Goal: Transaction & Acquisition: Purchase product/service

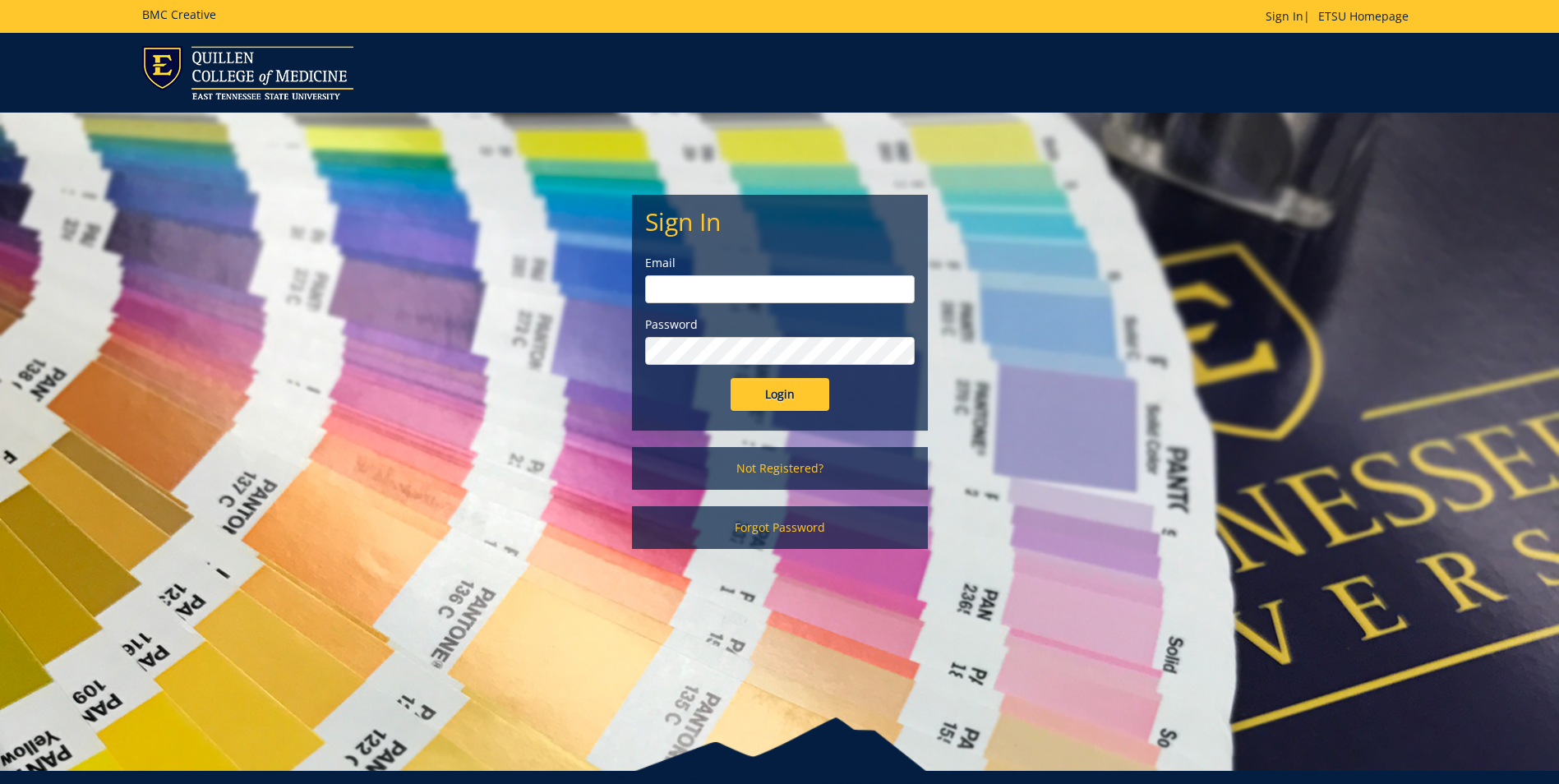
type input "seeaa1@etsu.edu"
click at [769, 396] on input "Login" at bounding box center [780, 394] width 99 height 33
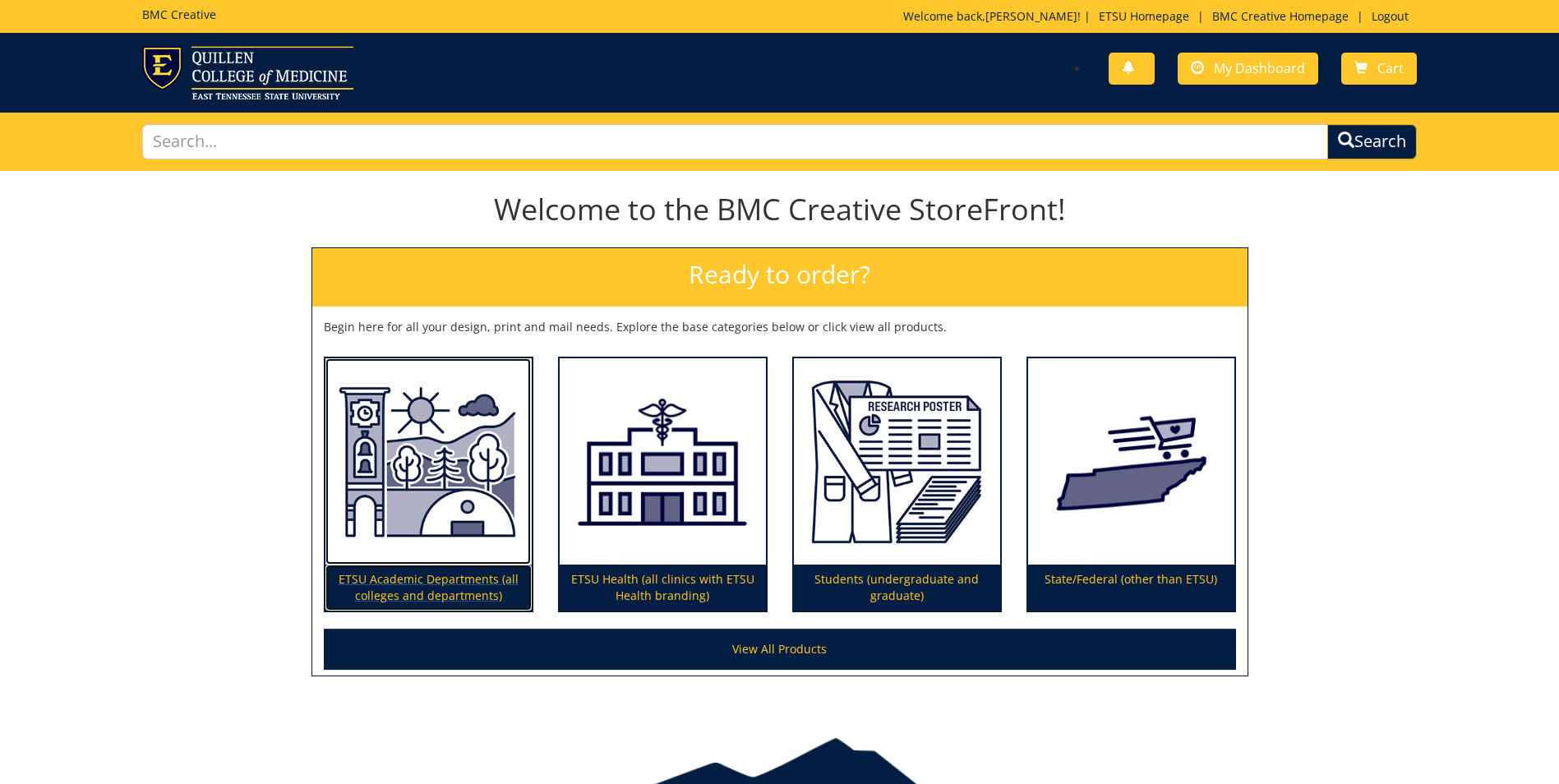
click at [437, 534] on img at bounding box center [429, 462] width 207 height 207
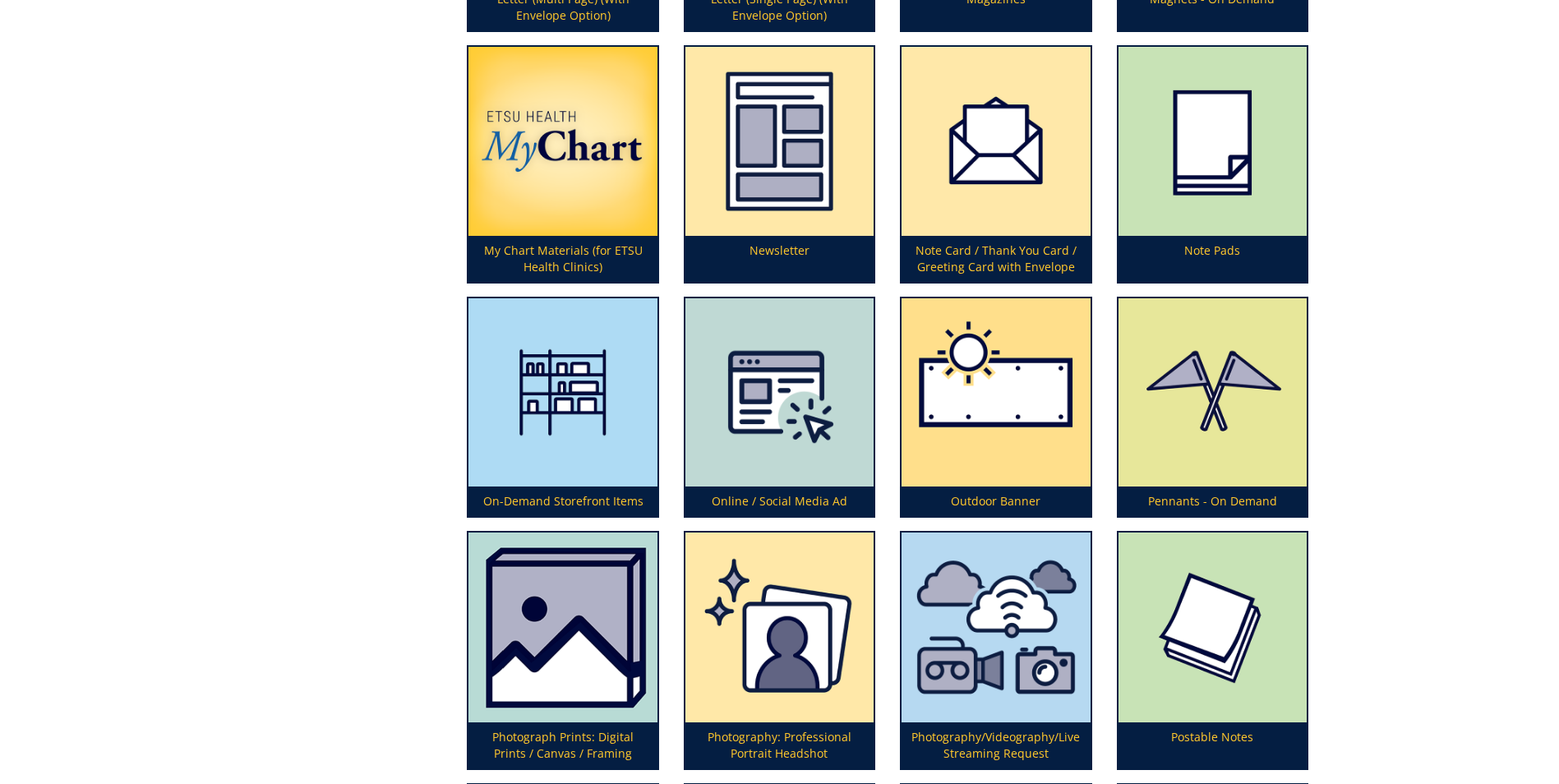
scroll to position [3781, 0]
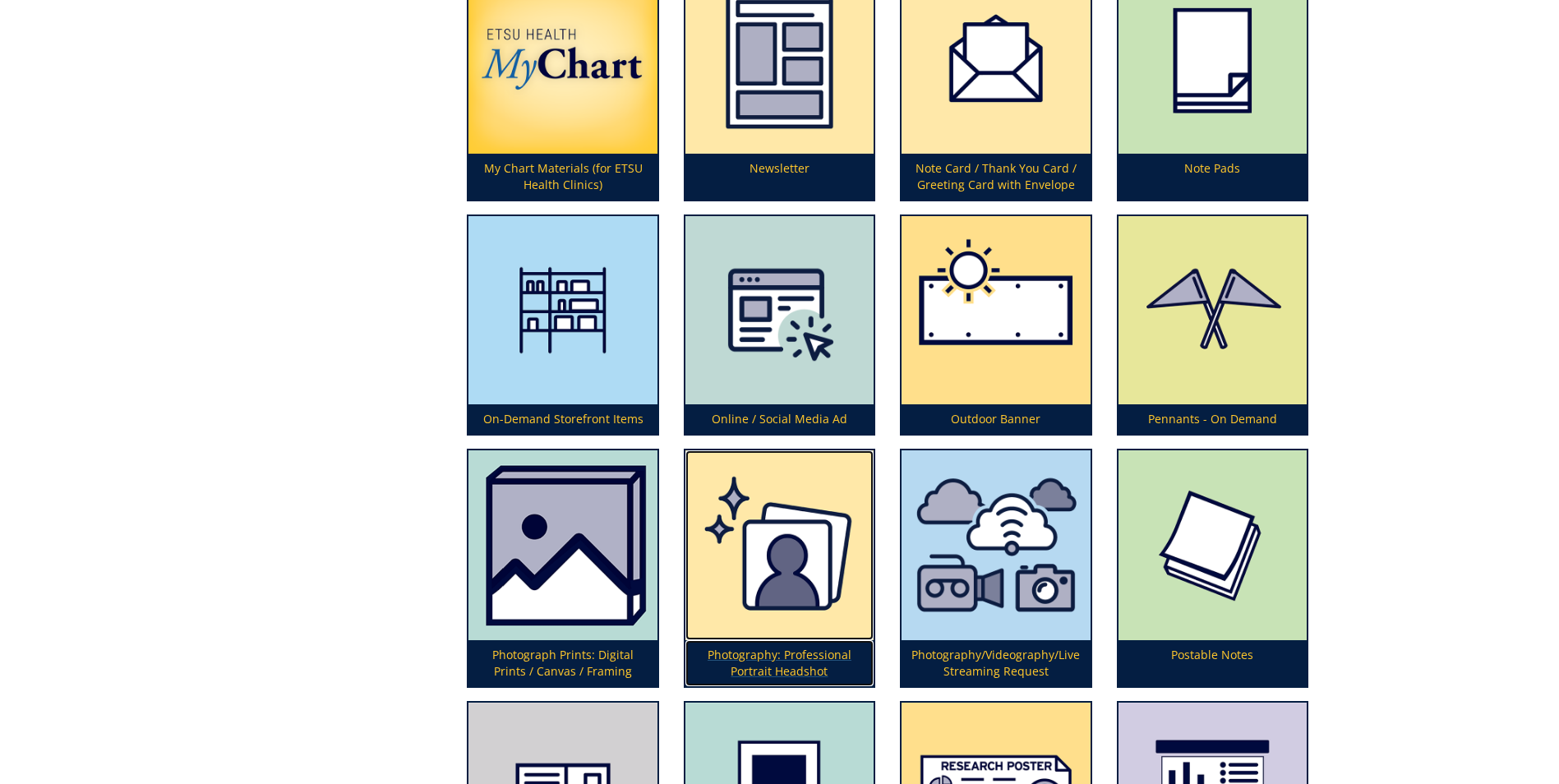
click at [791, 557] on img at bounding box center [780, 546] width 188 height 190
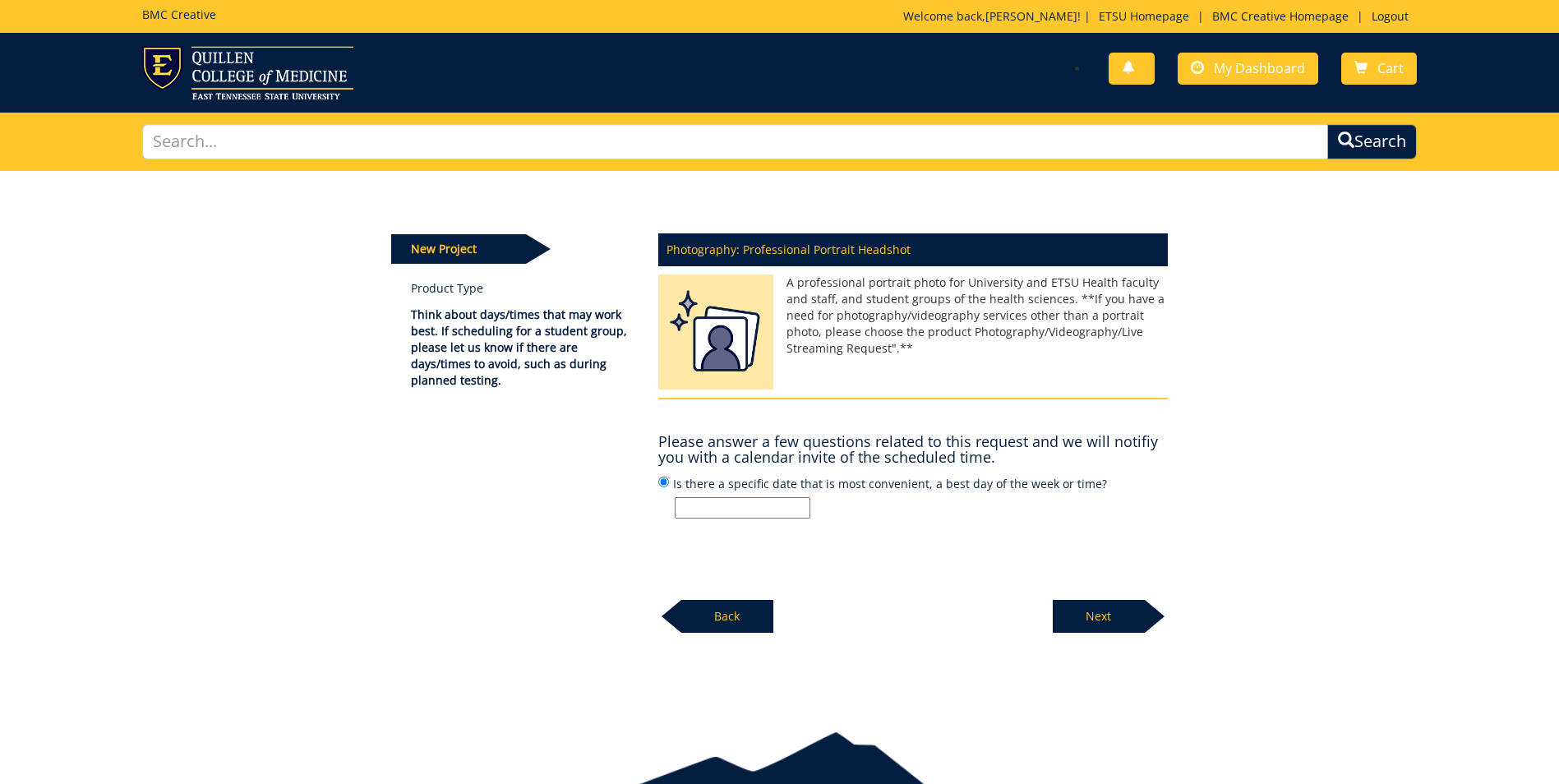
click at [781, 509] on input "Is there a specific date that is most convenient, a best day of the week or tim…" at bounding box center [743, 507] width 136 height 21
click at [697, 513] on input "Is there a specific date that is most convenient, a best day of the week or tim…" at bounding box center [743, 507] width 136 height 21
click at [894, 508] on p "09/17/2025" at bounding box center [922, 507] width 494 height 21
click at [669, 488] on input "Is there a specific date that is most convenient, a best day of the week or tim…" at bounding box center [663, 482] width 11 height 11
click at [704, 509] on input "09/17/2025" at bounding box center [743, 507] width 136 height 21
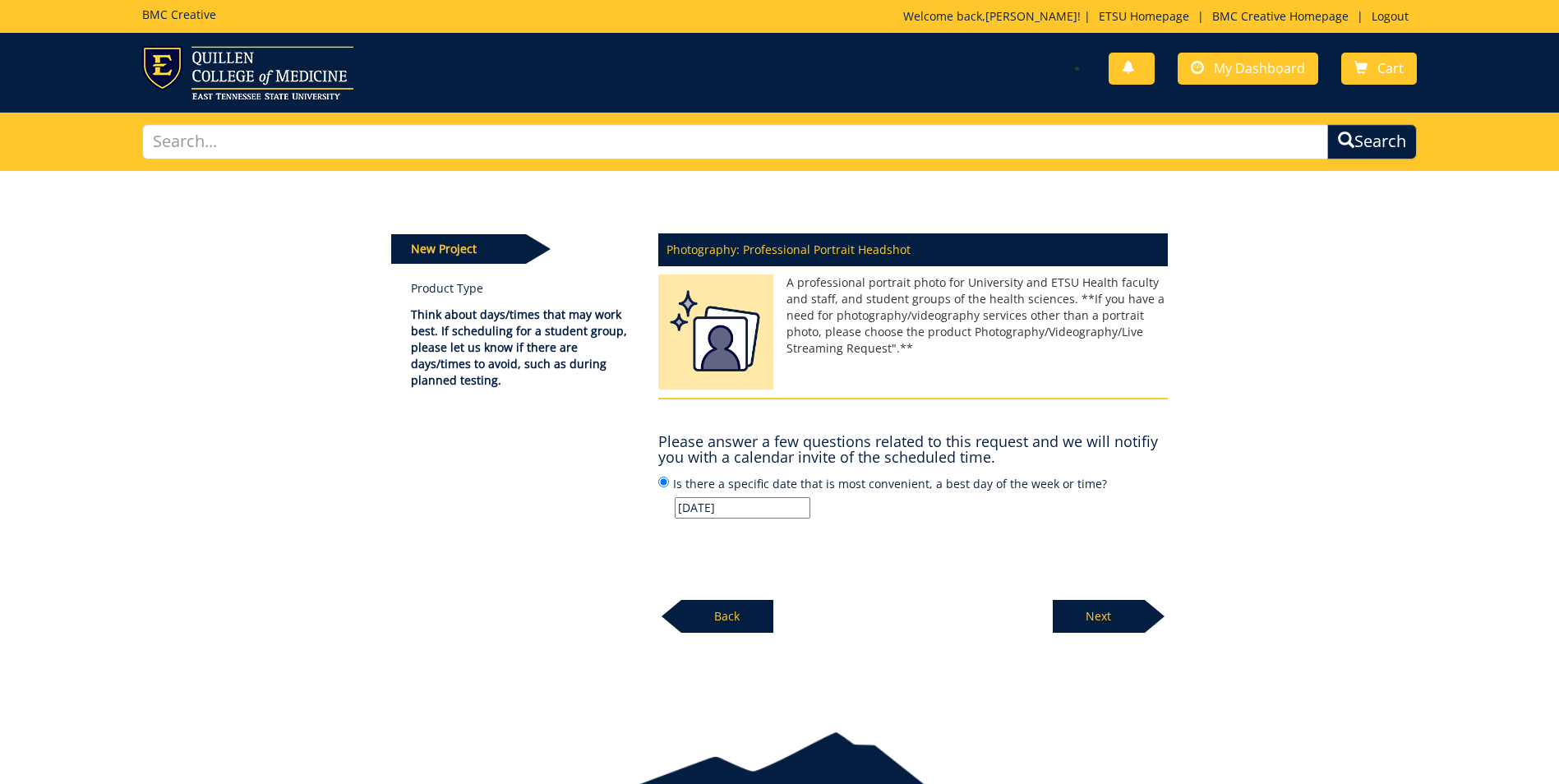
type input "[DATE]"
click at [896, 533] on div "Photography: Professional Portrait Headshot A professional portrait photo for U…" at bounding box center [913, 428] width 534 height 410
click at [1106, 622] on p "Next" at bounding box center [1099, 616] width 92 height 33
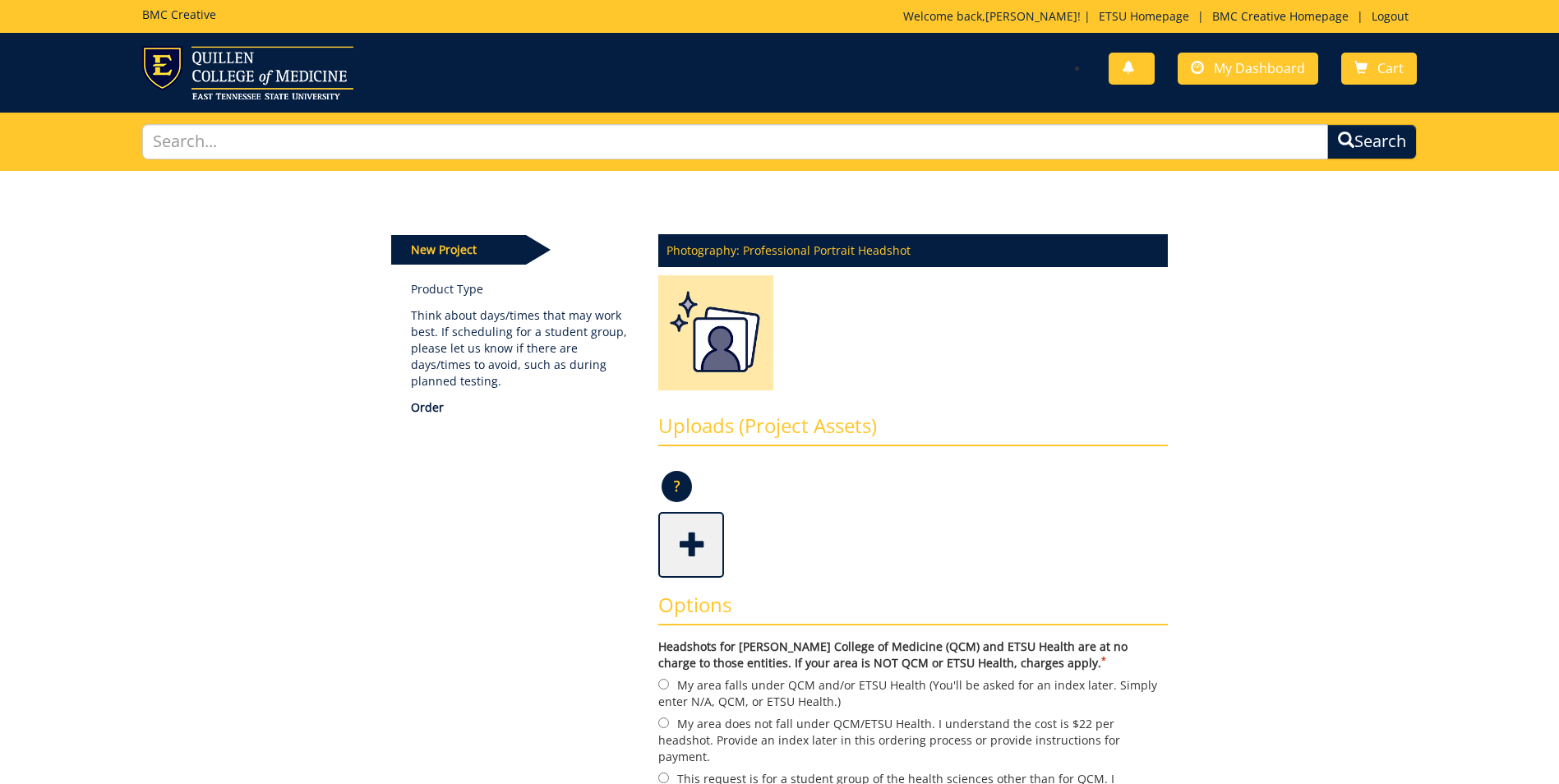
scroll to position [165, 0]
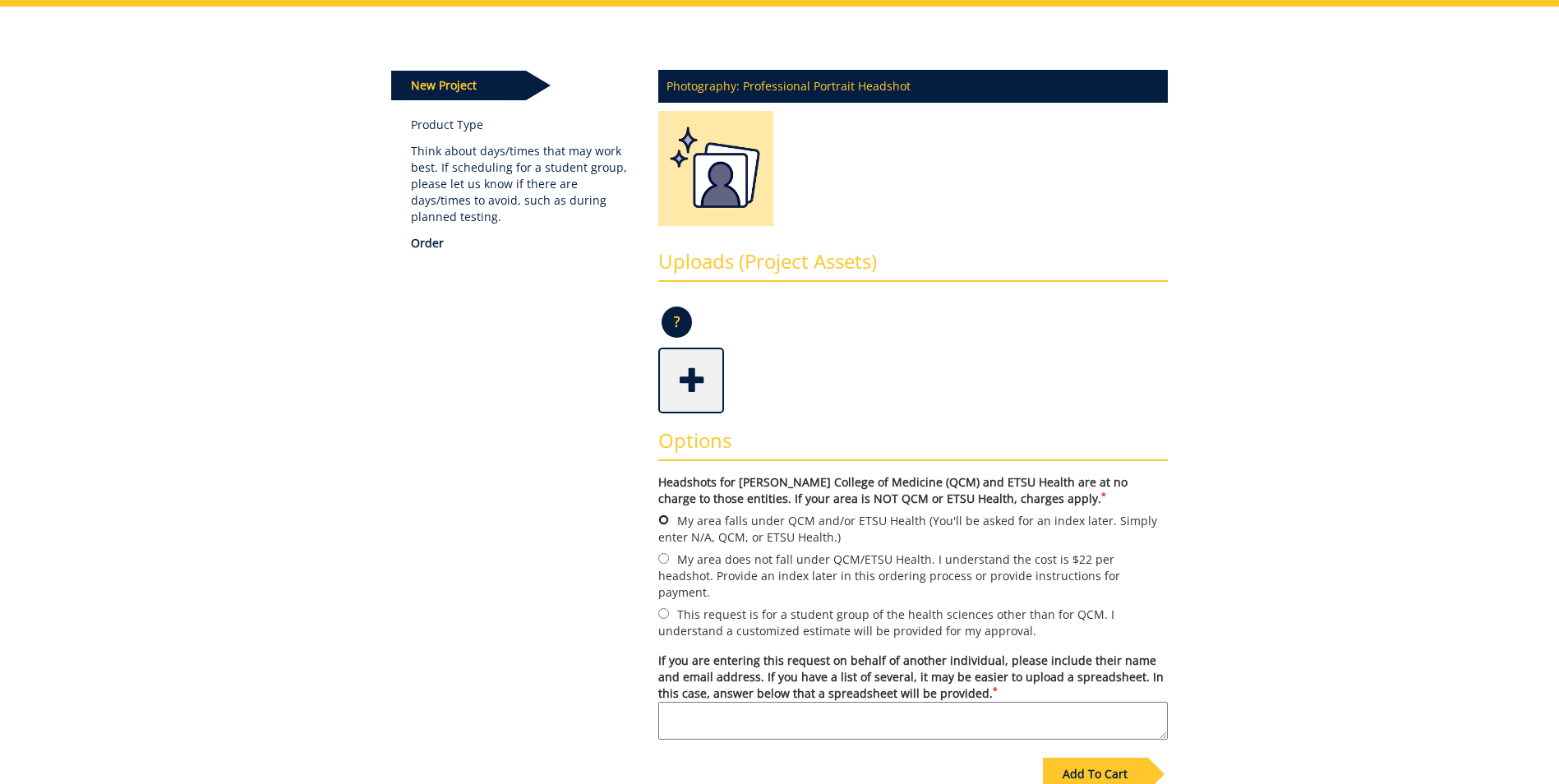
click at [665, 520] on input "My area falls under QCM and/or ETSU Health (You'll be asked for an index later.…" at bounding box center [663, 520] width 11 height 11
radio input "true"
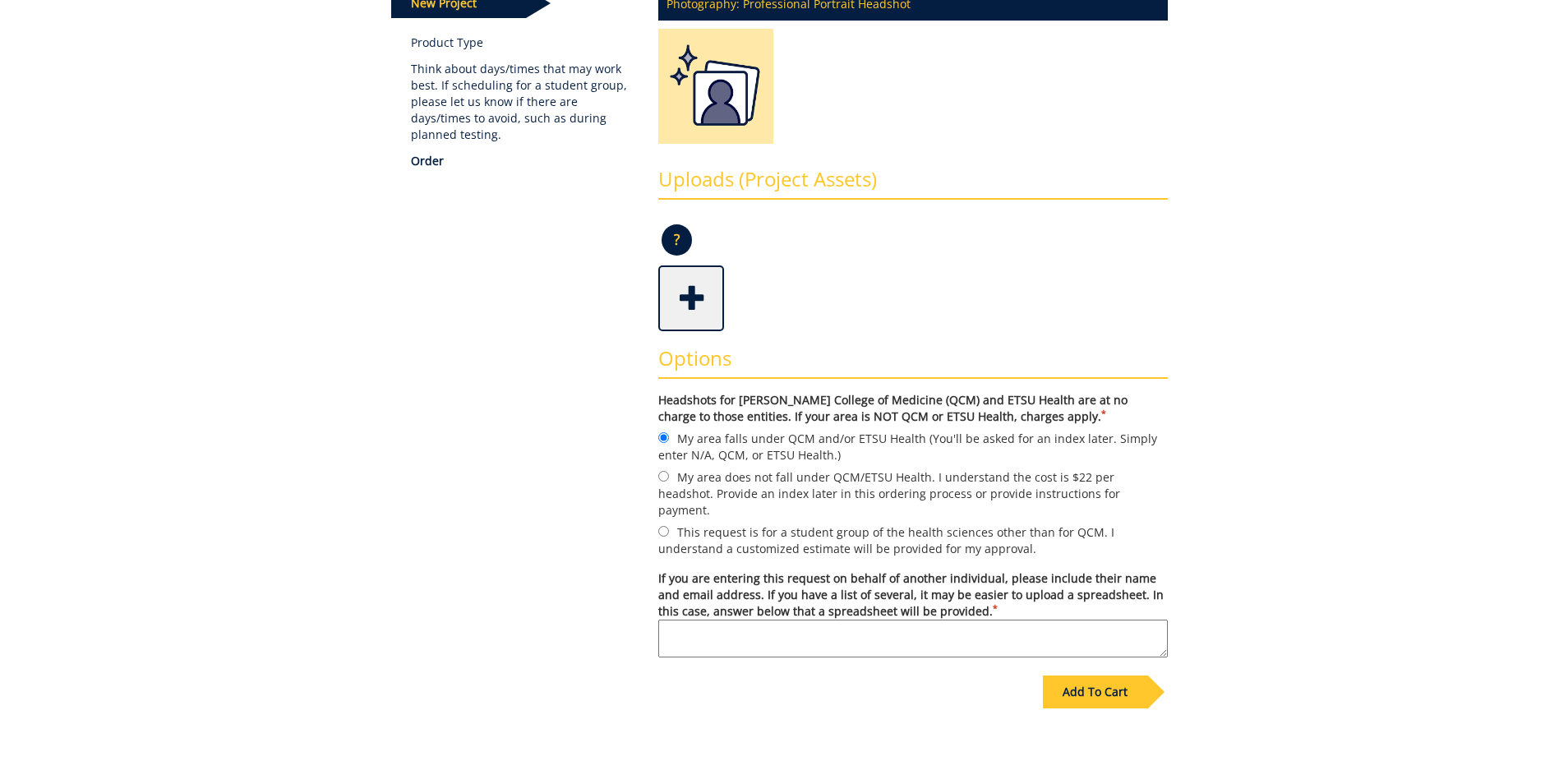
click at [702, 630] on textarea "If you are entering this request on behalf of another individual, please includ…" at bounding box center [913, 638] width 510 height 38
paste textarea "[EMAIL_ADDRESS][DOMAIN_NAME]"
type textarea "[EMAIL_ADDRESS][DOMAIN_NAME]"
click at [1101, 676] on div "Add To Cart" at bounding box center [1096, 692] width 104 height 33
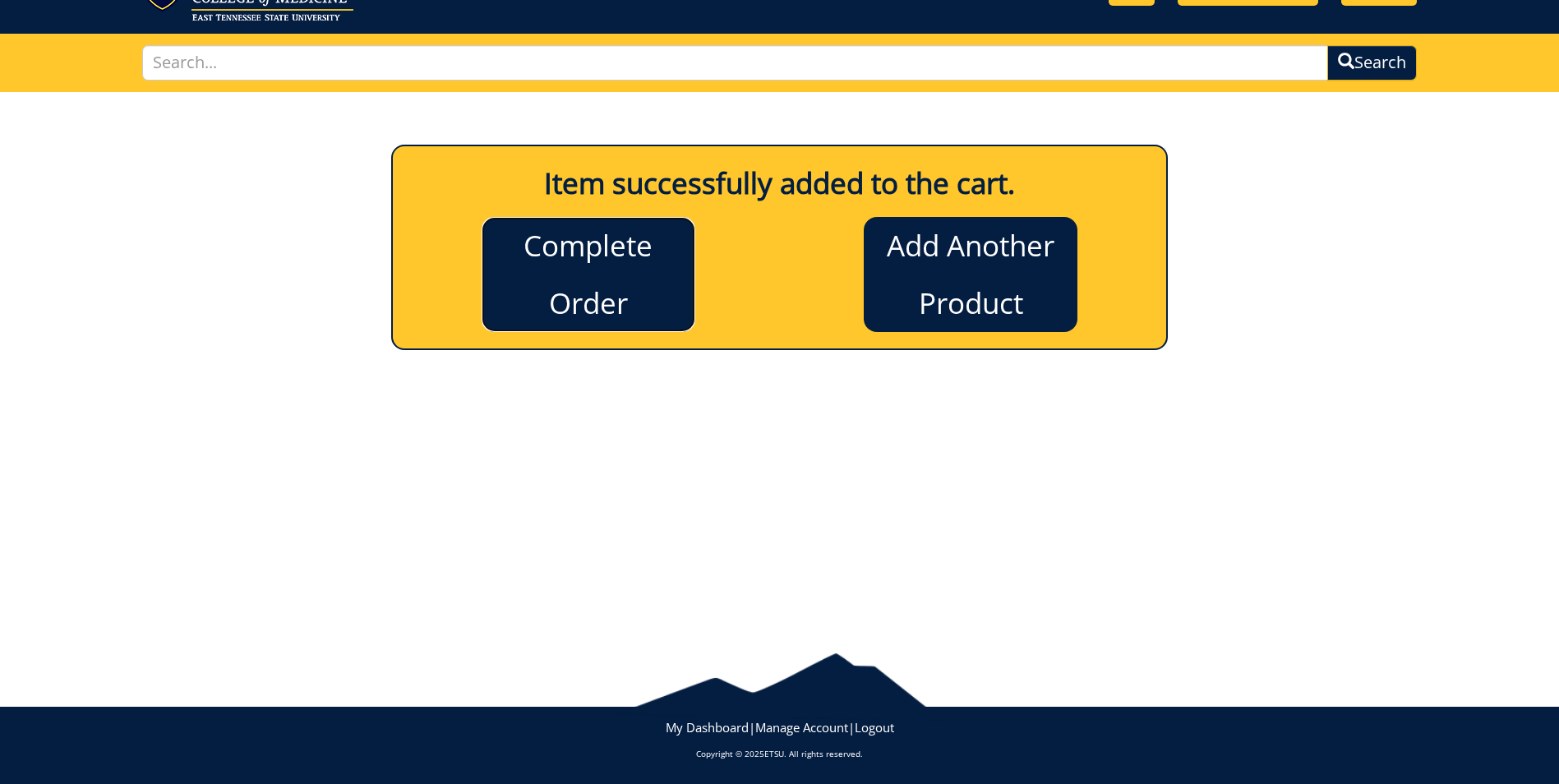
click at [606, 295] on link "Complete Order" at bounding box center [589, 274] width 214 height 115
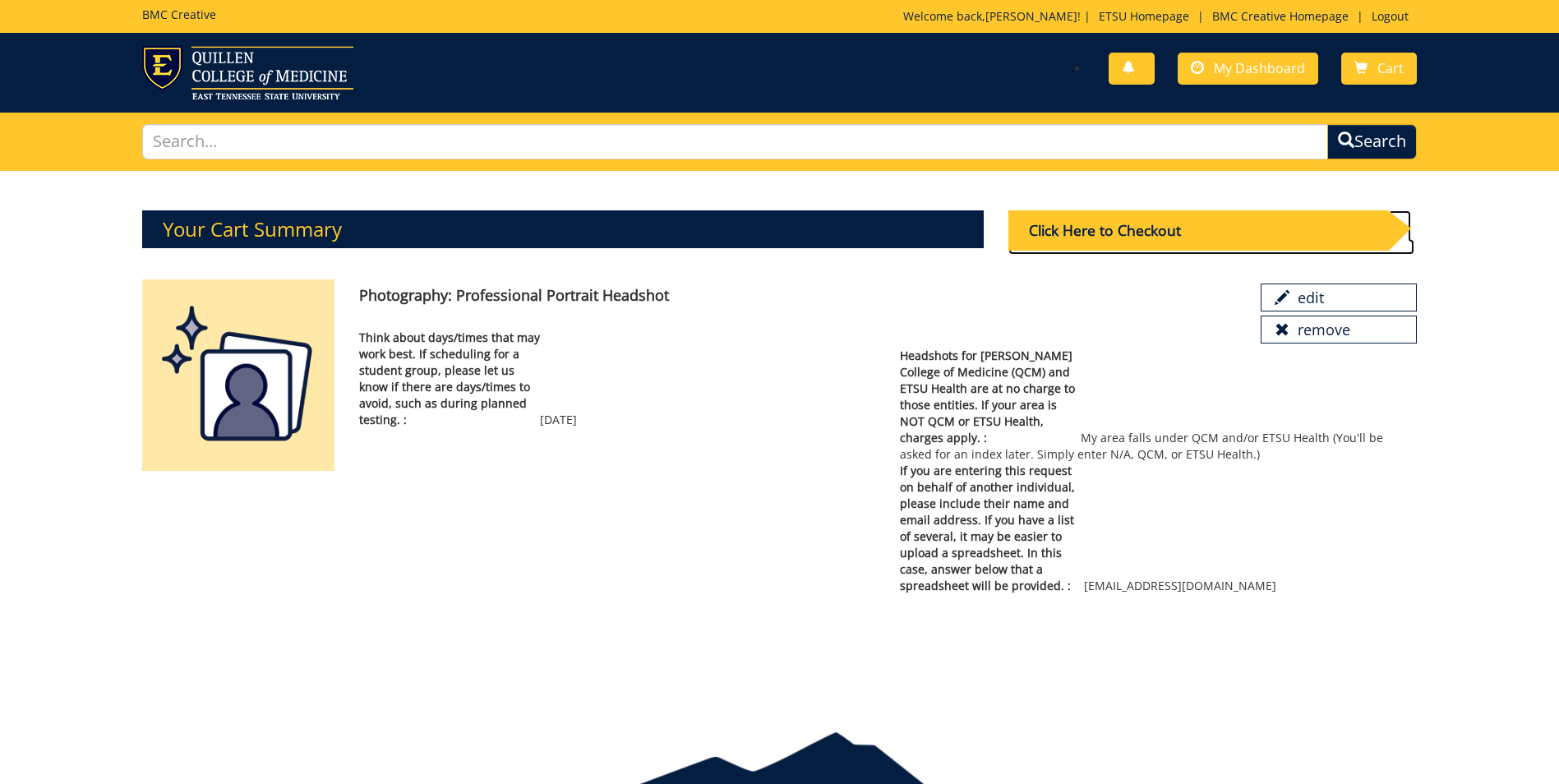
click at [1155, 225] on div "Click Here to Checkout" at bounding box center [1198, 231] width 379 height 40
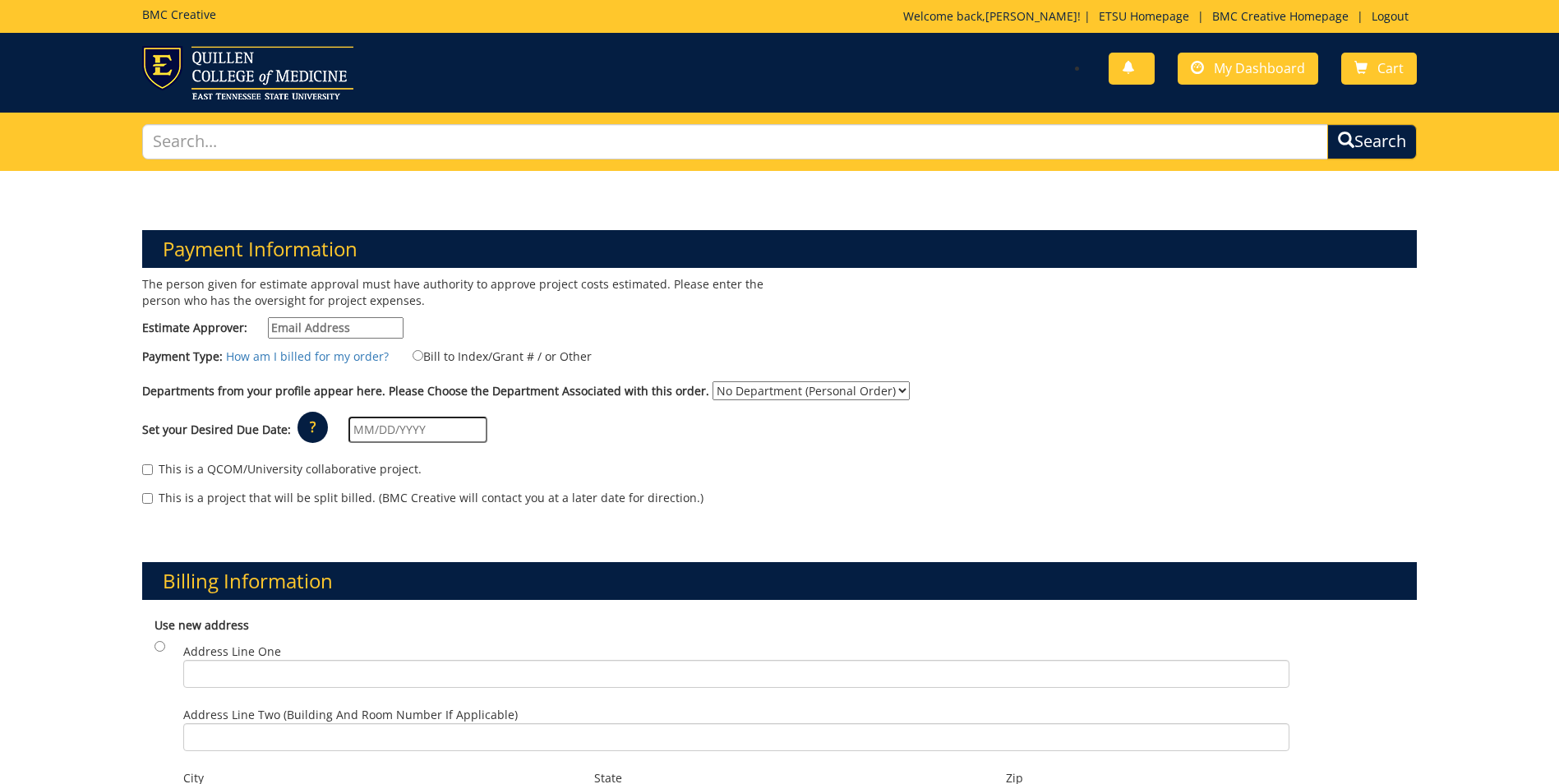
click at [319, 328] on input "Estimate Approver:" at bounding box center [336, 327] width 136 height 21
type input "MAUPINCD@mail.etsu.edu"
type input "07/31/2025"
type input "PO BOX 70582"
type input "[PERSON_NAME][GEOGRAPHIC_DATA][PERSON_NAME], Room B206"
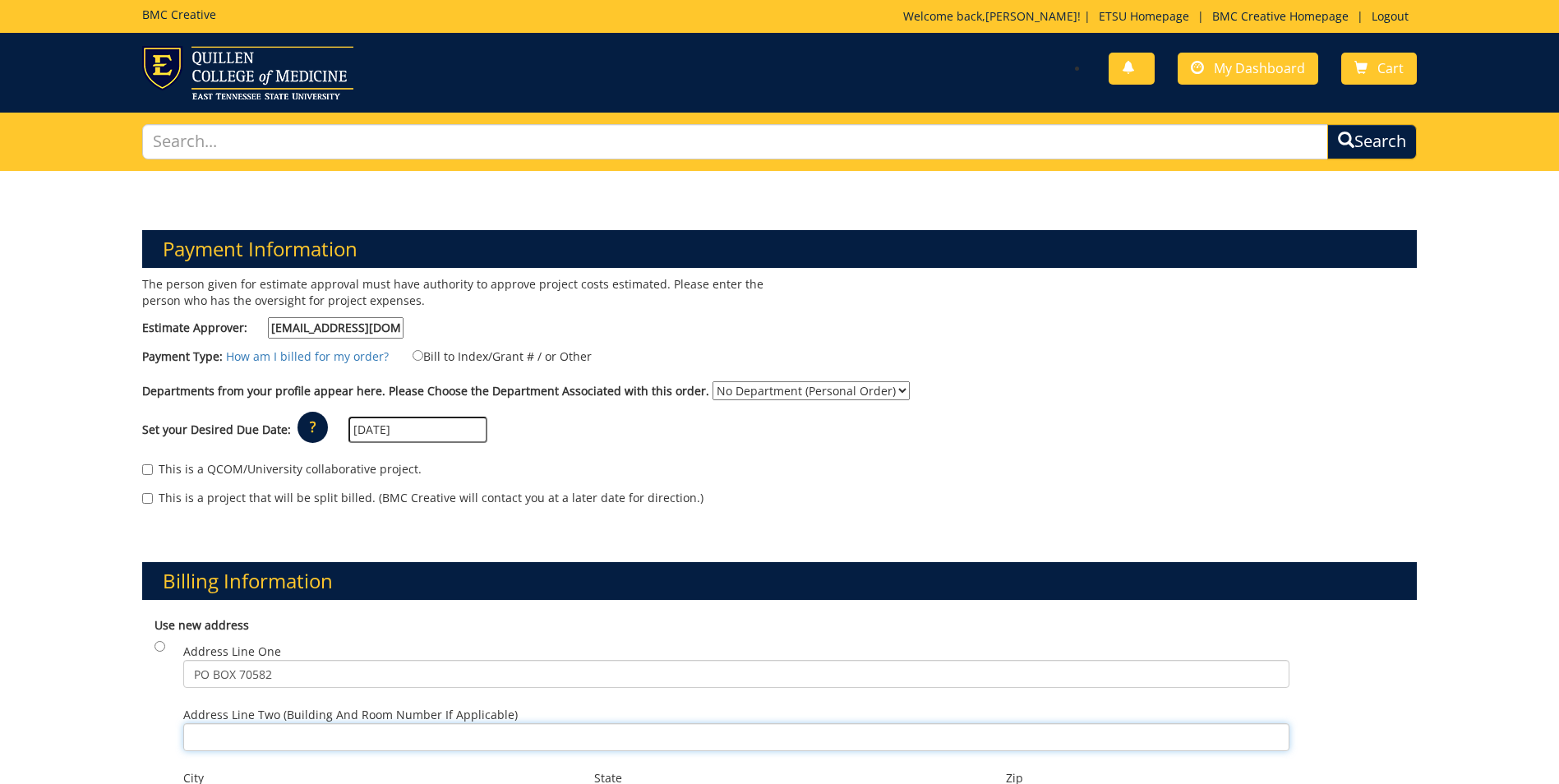
type input "JOHNSON CITY"
type input "37614"
type input "PO BOX 70582"
type input "[PERSON_NAME][GEOGRAPHIC_DATA][PERSON_NAME], Room B206"
type input "JOHNSON CITY"
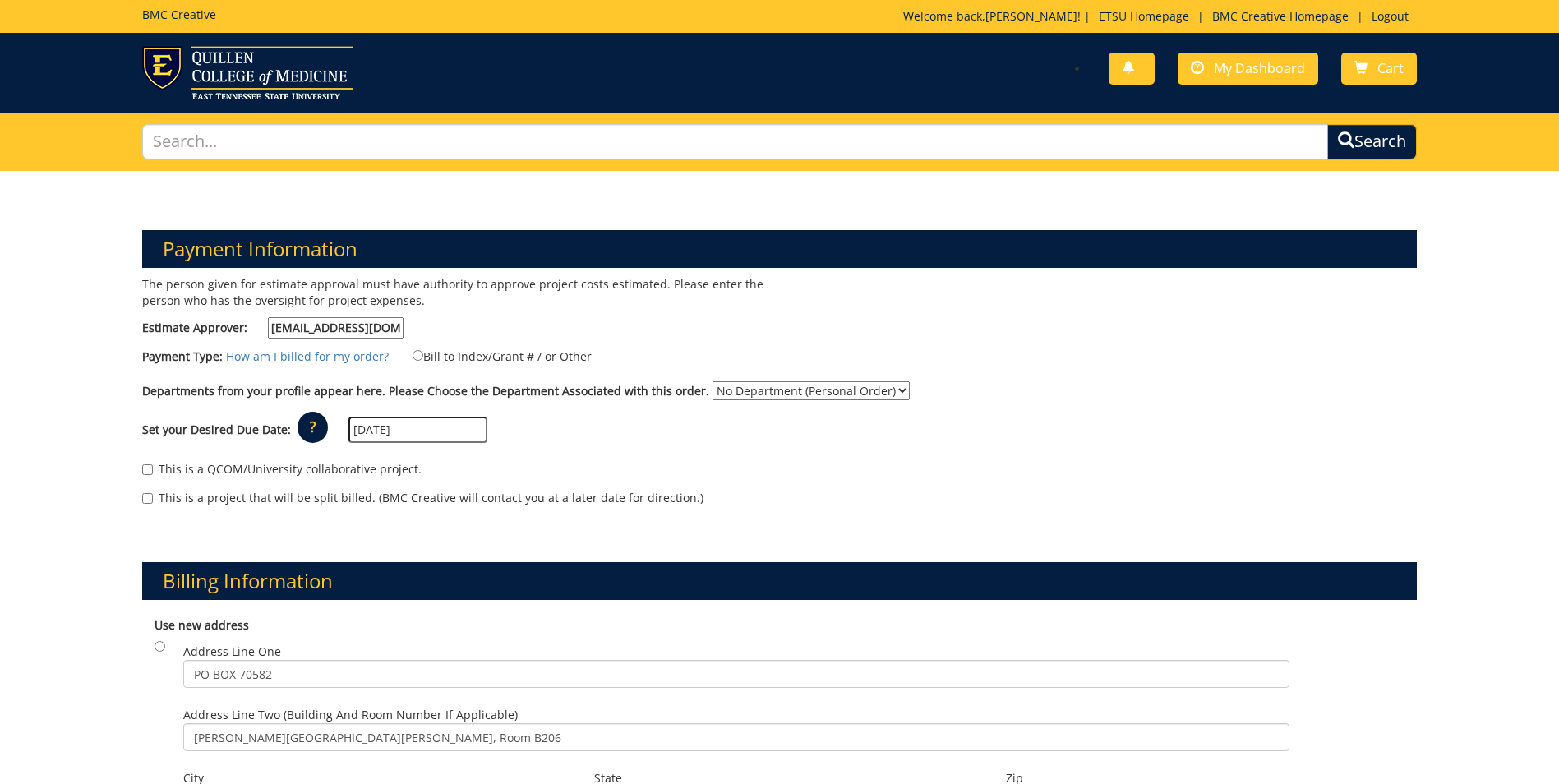
type input "37614"
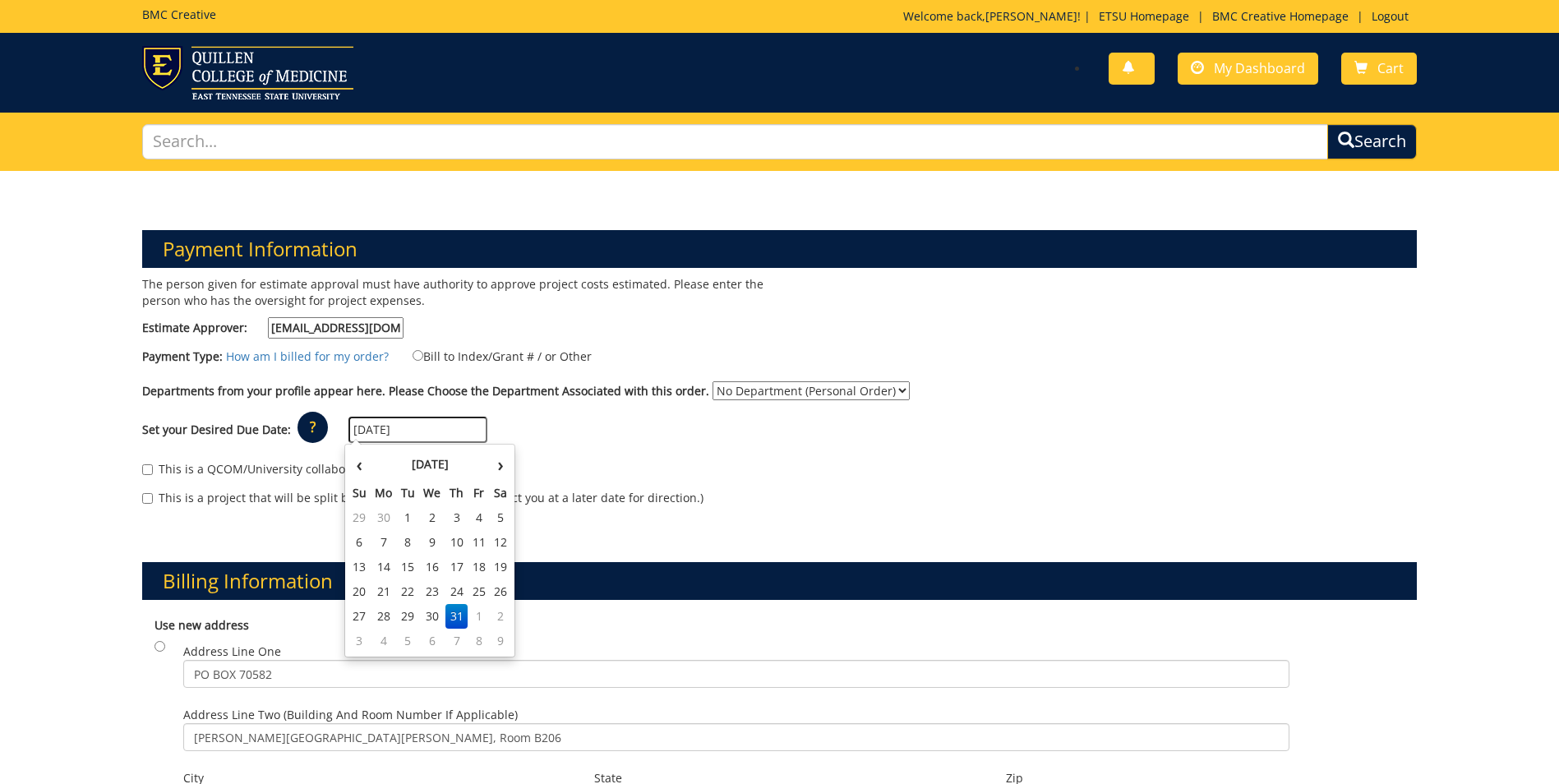
click at [473, 315] on div "The person given for estimate approval must have authority to approve project c…" at bounding box center [455, 311] width 650 height 71
drag, startPoint x: 418, startPoint y: 431, endPoint x: 347, endPoint y: 421, distance: 71.7
click at [348, 428] on input "07/31/2025" at bounding box center [417, 429] width 139 height 26
click at [643, 411] on div "Set your Desired Due Date: ? × How long will my project take to finish? : Pleas…" at bounding box center [780, 431] width 1300 height 45
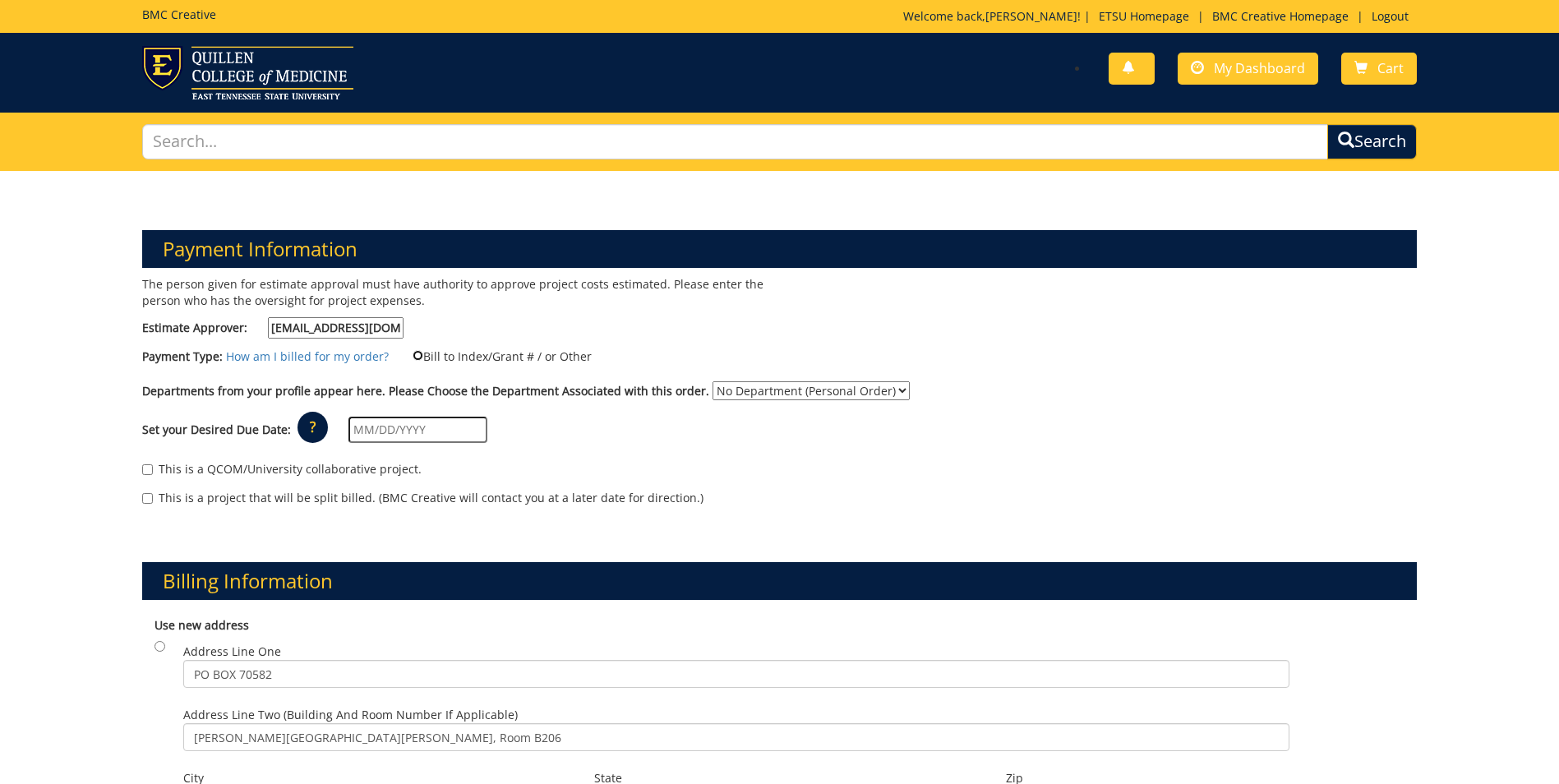
click at [413, 354] on input "Bill to Index/Grant # / or Other" at bounding box center [418, 355] width 11 height 11
radio input "true"
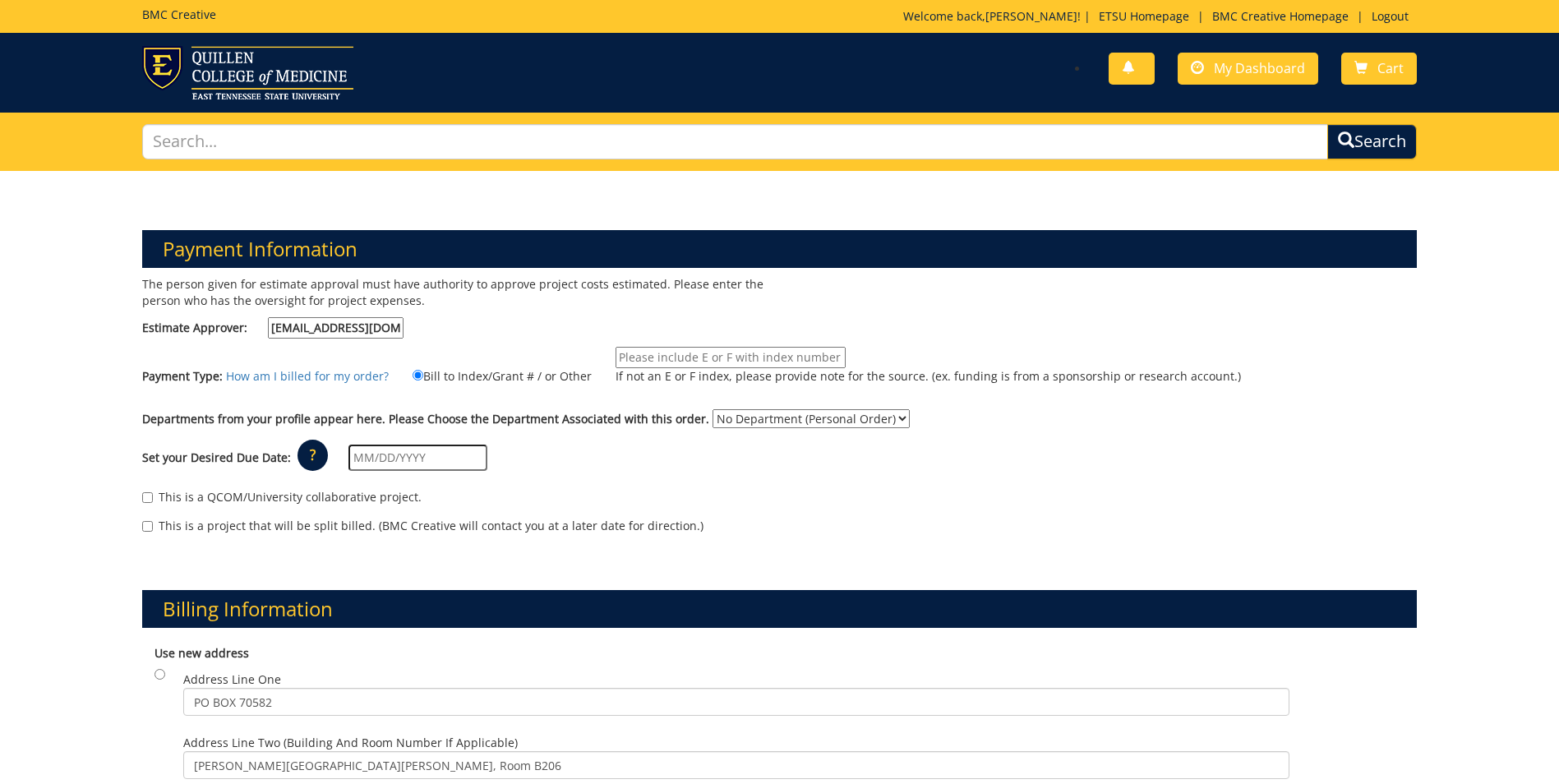
click at [636, 360] on input "If not an E or F index, please provide note for the source. (ex. funding is fro…" at bounding box center [730, 357] width 230 height 21
type input "E31270"
type input "07/31/2025"
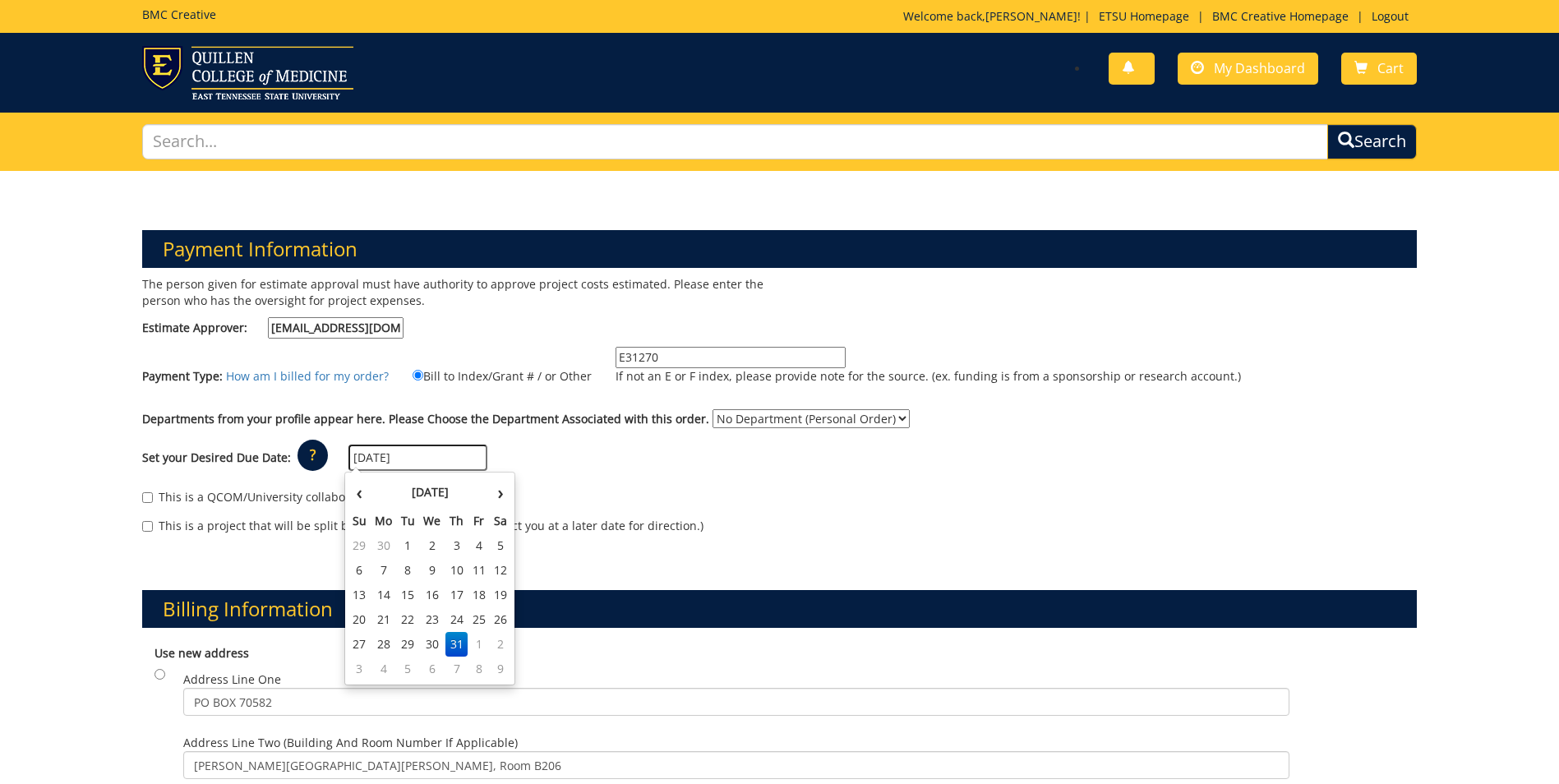
click at [663, 471] on div "Set your Desired Due Date: ? × How long will my project take to finish? : Pleas…" at bounding box center [780, 458] width 1300 height 45
drag, startPoint x: 442, startPoint y: 463, endPoint x: 343, endPoint y: 455, distance: 99.3
click at [339, 463] on div "Set your Desired Due Date: ? × How long will my project take to finish? : Pleas…" at bounding box center [780, 458] width 1300 height 45
click at [636, 470] on div "Set your Desired Due Date: ? × How long will my project take to finish? : Pleas…" at bounding box center [780, 458] width 1300 height 45
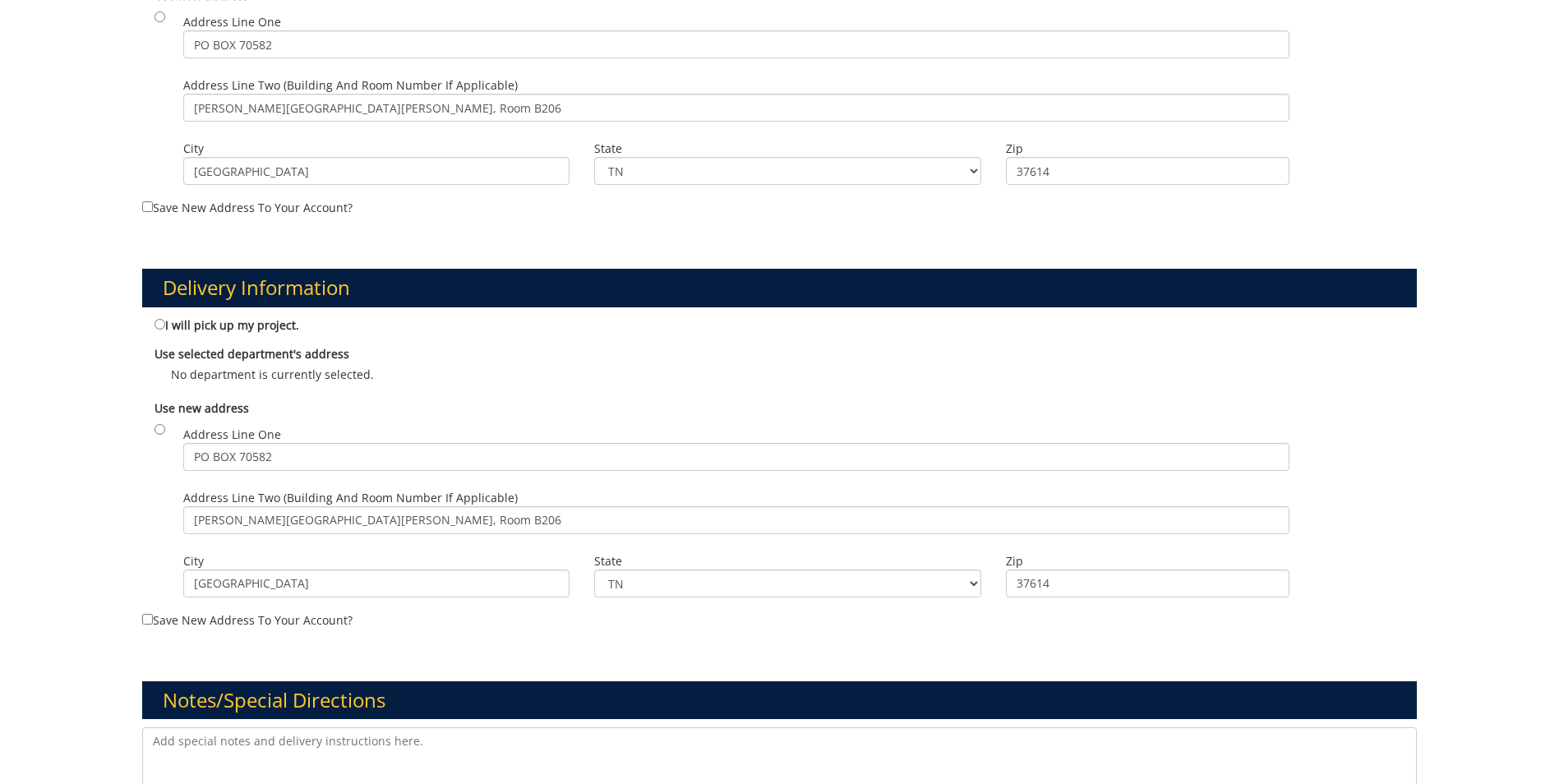
scroll to position [740, 0]
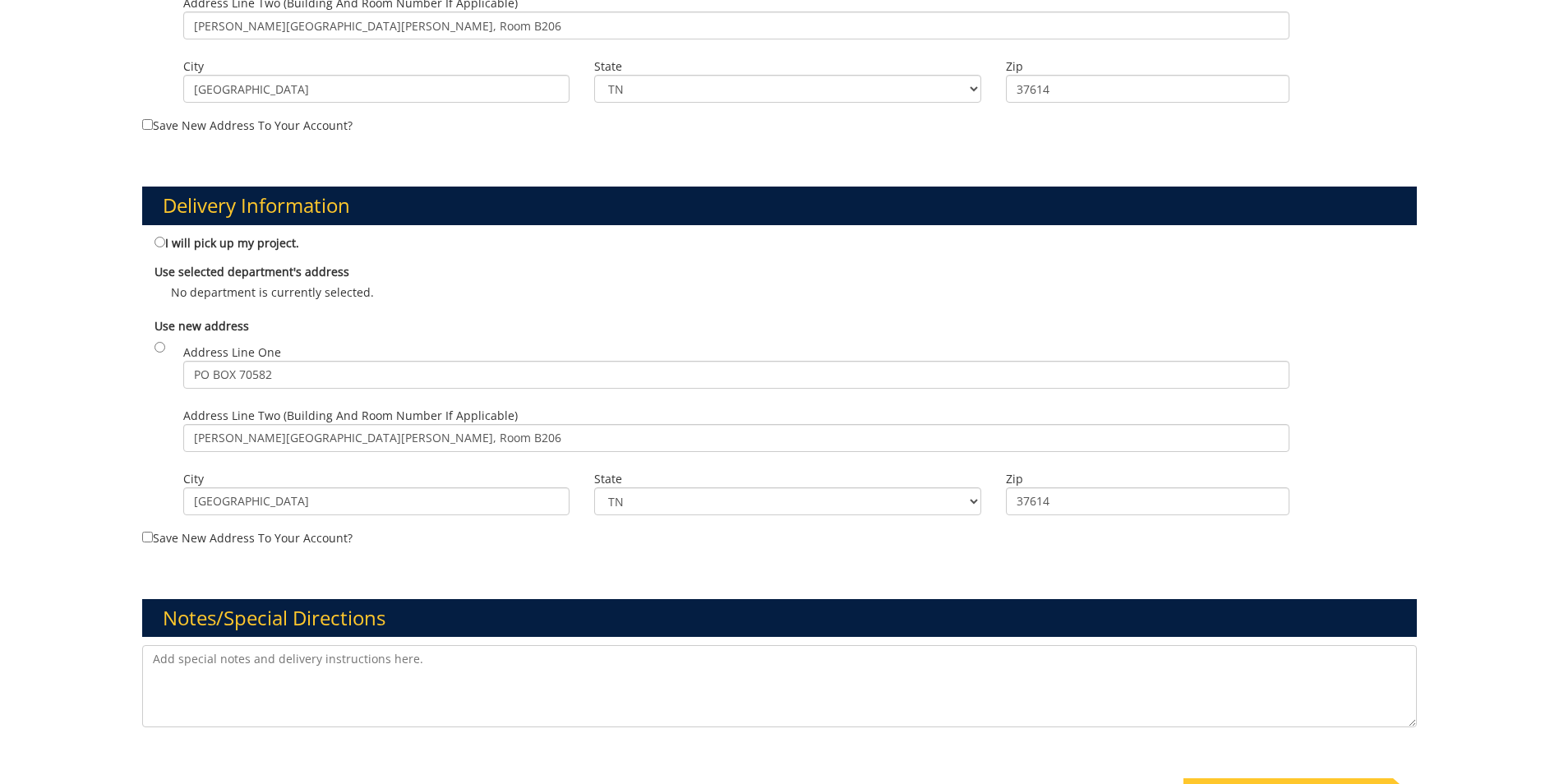
click at [178, 665] on textarea at bounding box center [779, 687] width 1275 height 82
type textarea "p"
type textarea "Please email me the proof at: seeaa1@etsu.edu"
click at [65, 607] on div "Payment Information The person given for estimate approval must have authority …" at bounding box center [779, 168] width 1559 height 1475
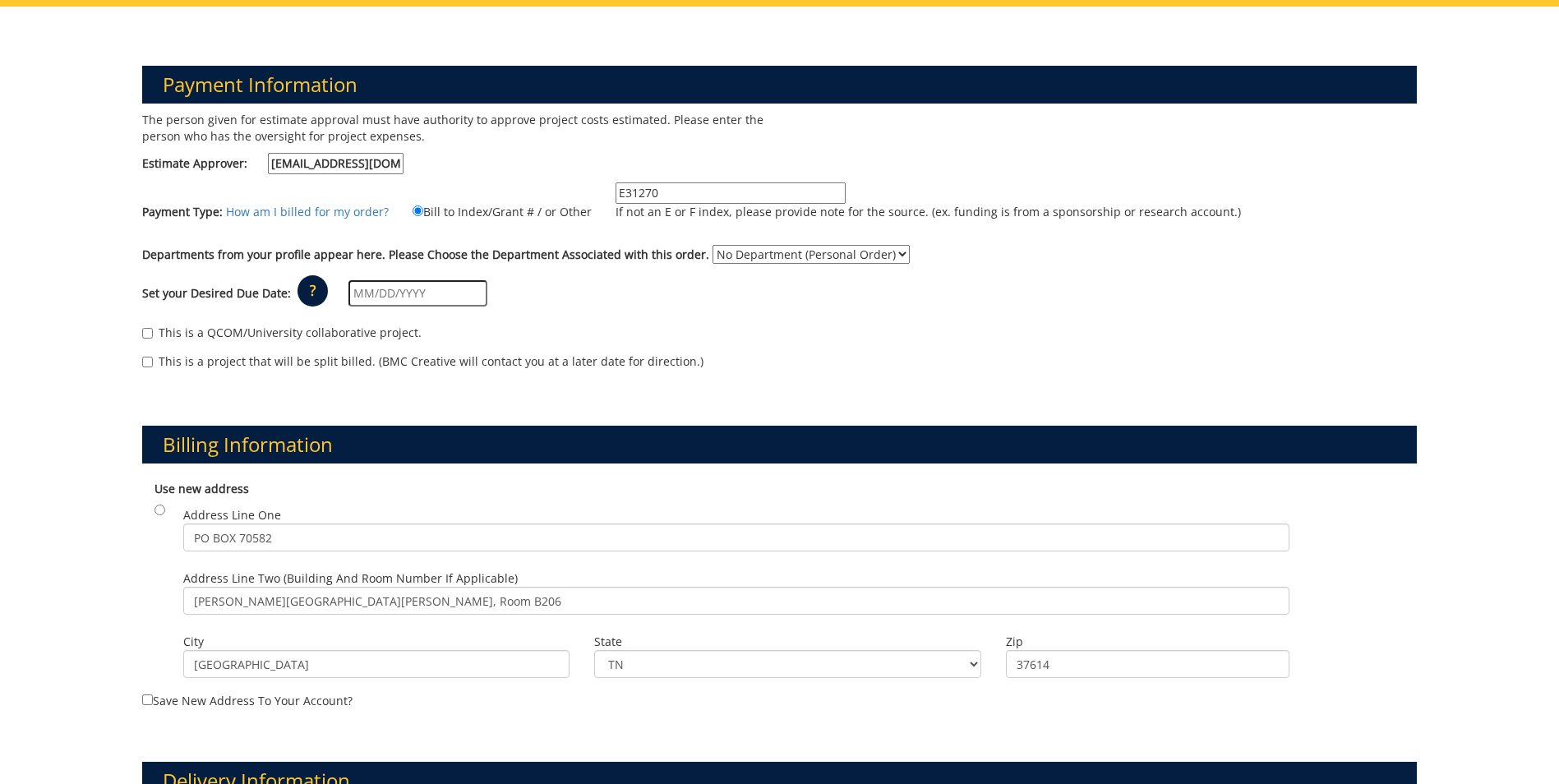
scroll to position [0, 0]
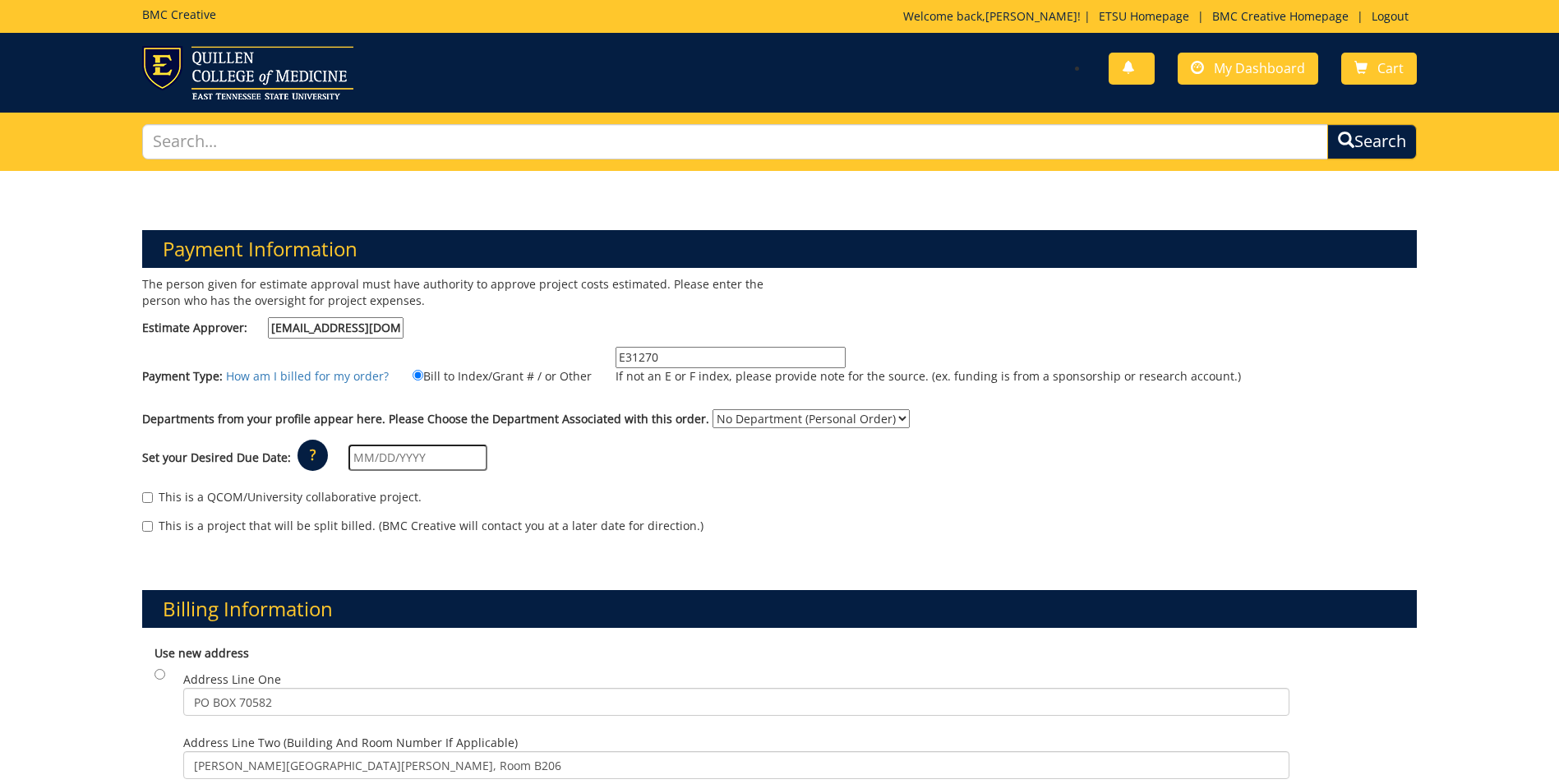
click at [872, 421] on select "No Department (Personal Order) Biomedical Sciences" at bounding box center [811, 419] width 197 height 19
select select "26"
click at [713, 410] on select "No Department (Personal Order) Biomedical Sciences" at bounding box center [811, 419] width 197 height 19
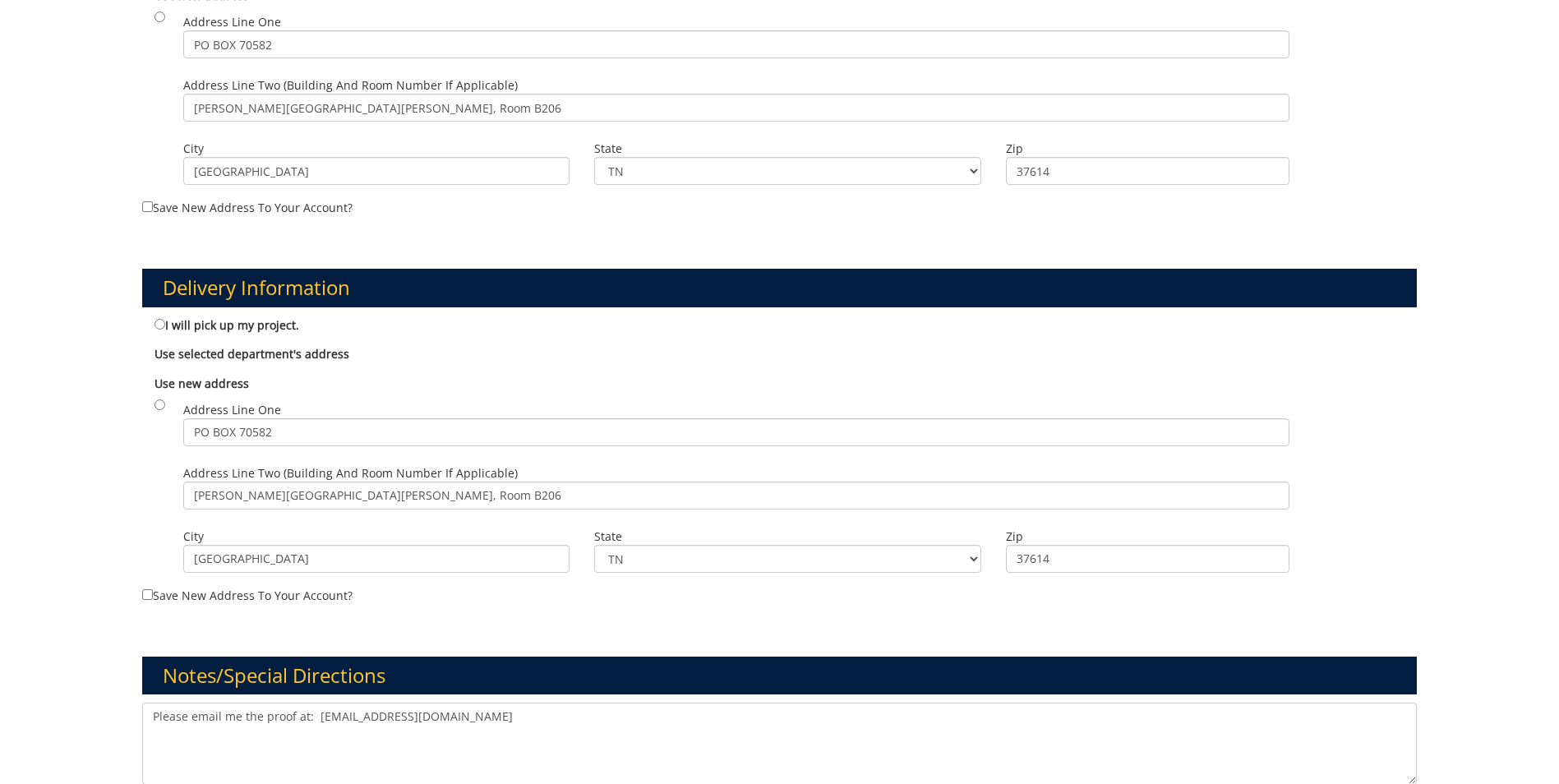
scroll to position [822, 0]
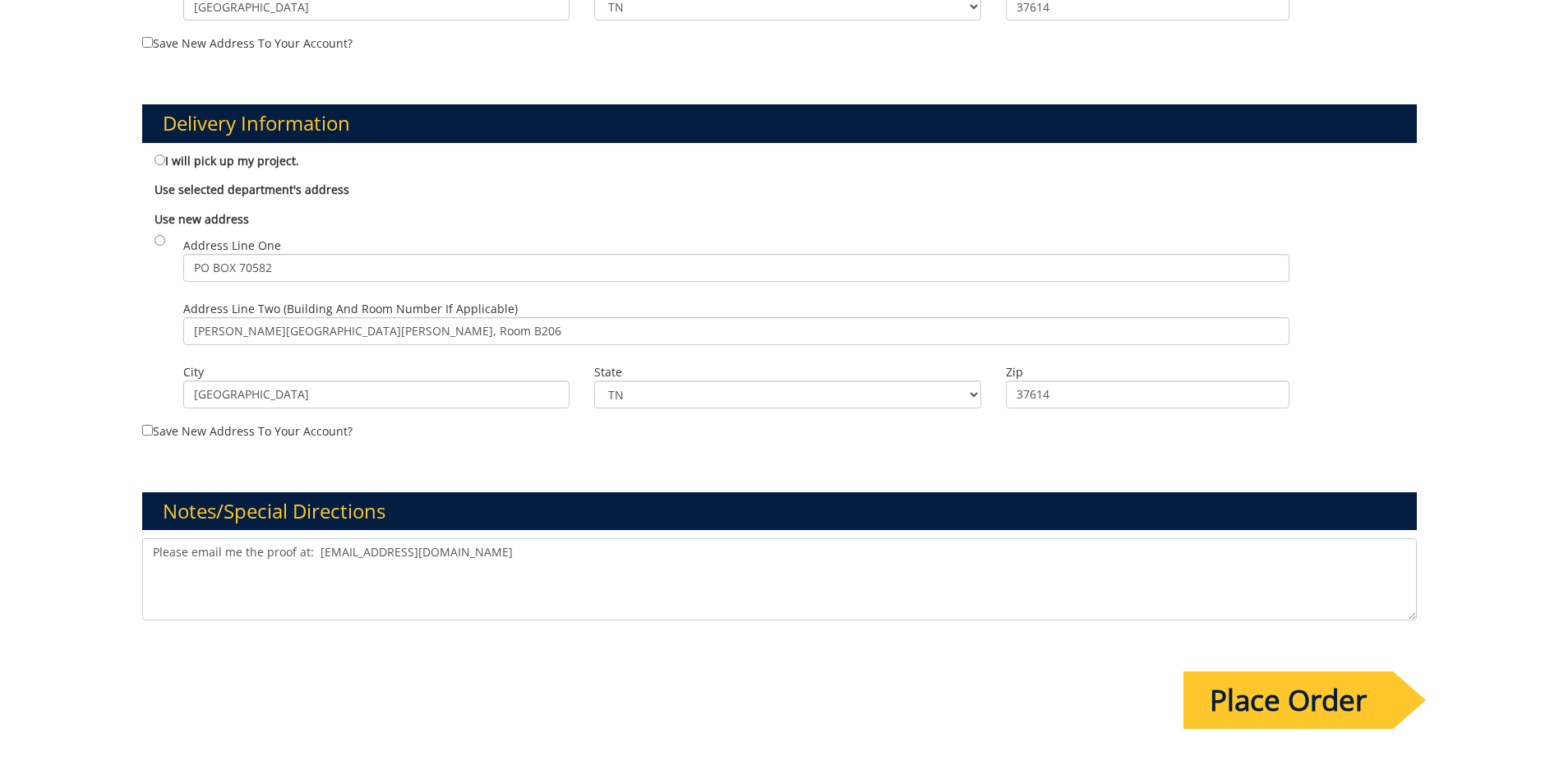
click at [1290, 691] on input "Place Order" at bounding box center [1289, 700] width 210 height 58
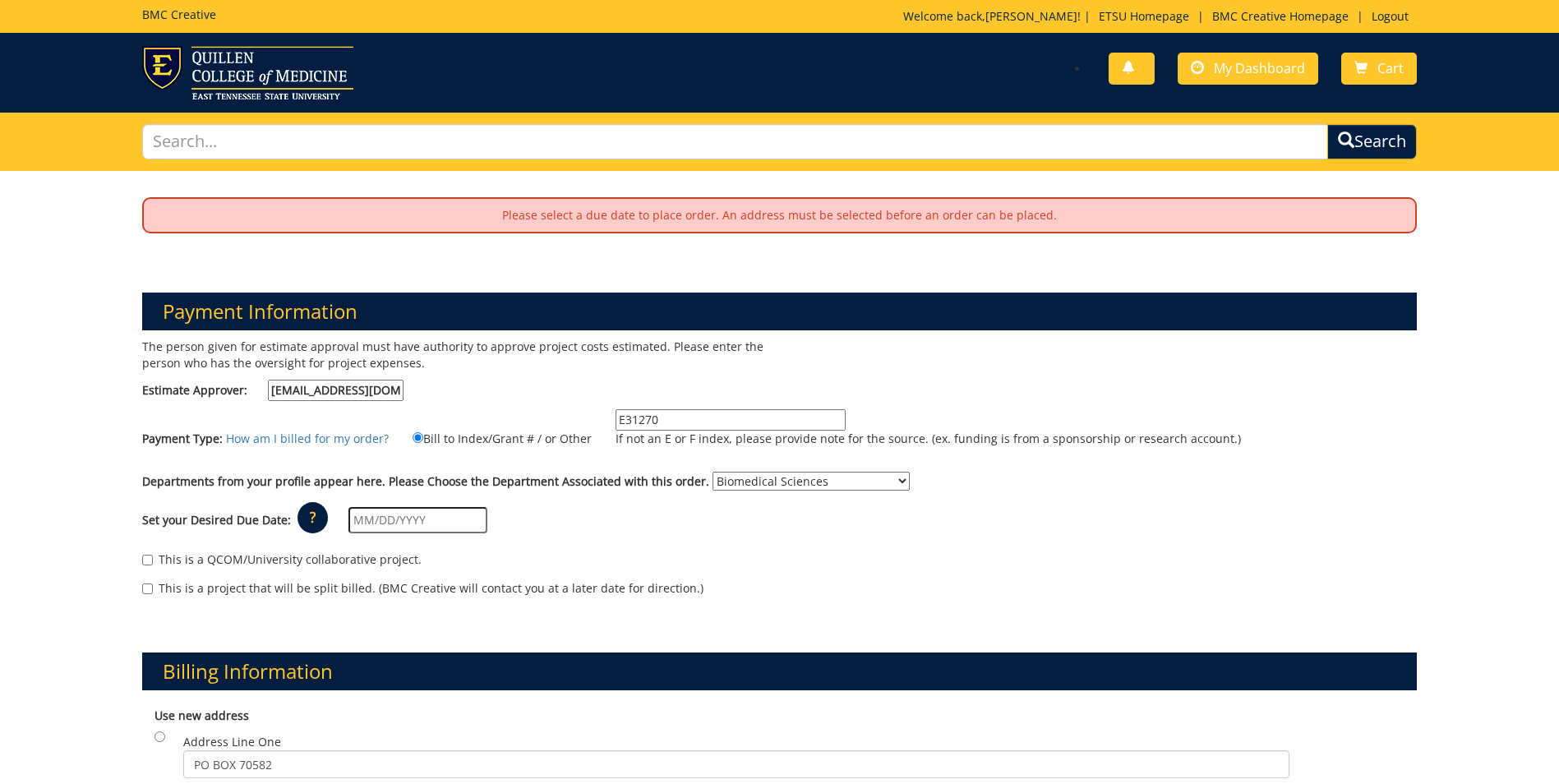
click at [464, 522] on input "text" at bounding box center [417, 520] width 139 height 26
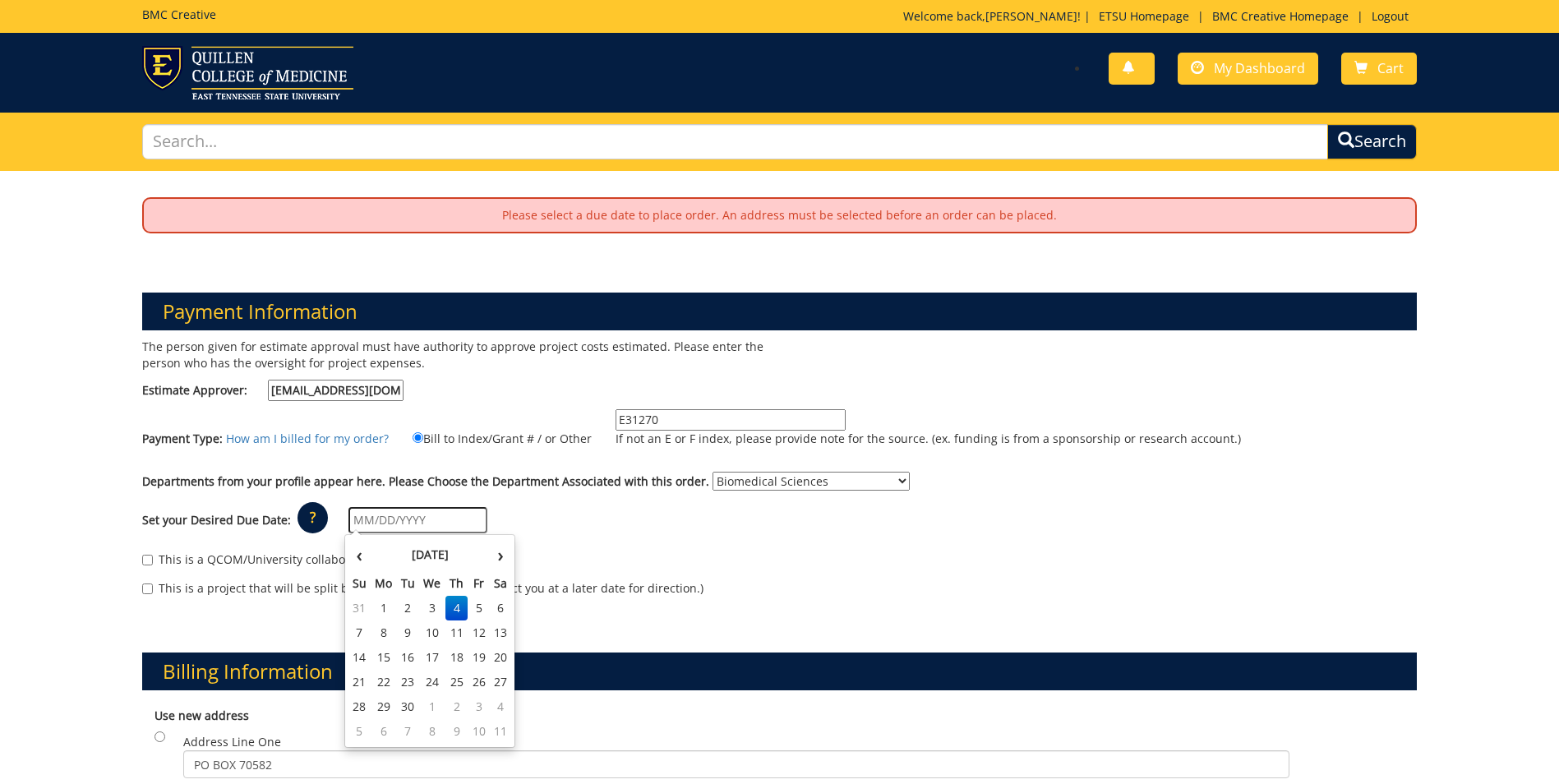
click at [753, 558] on div "This is a QCOM/University collaborative project." at bounding box center [779, 563] width 1275 height 24
click at [467, 520] on input "text" at bounding box center [417, 520] width 139 height 26
click at [407, 702] on td "30" at bounding box center [408, 706] width 23 height 24
type input "[DATE]"
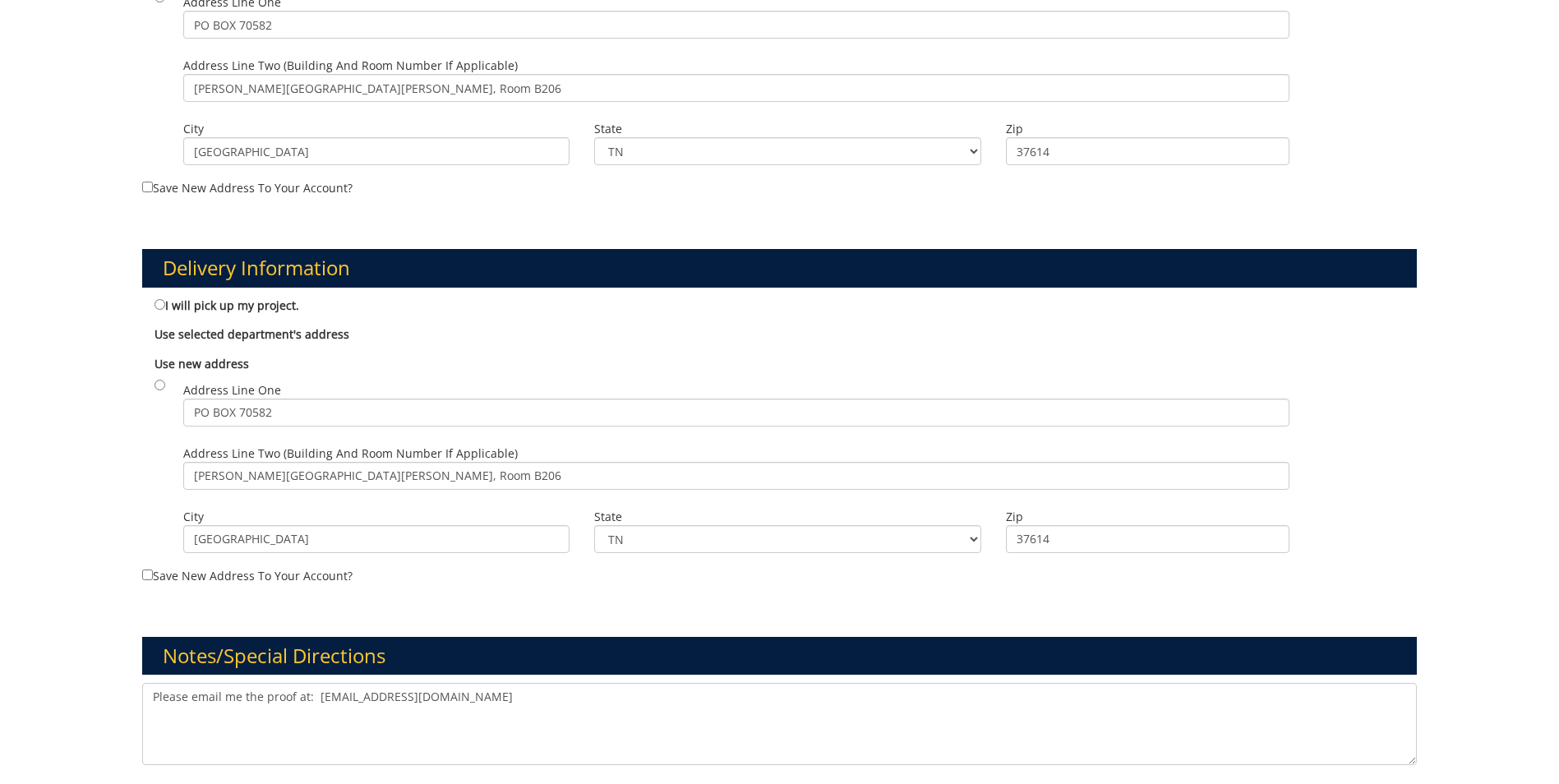
scroll to position [904, 0]
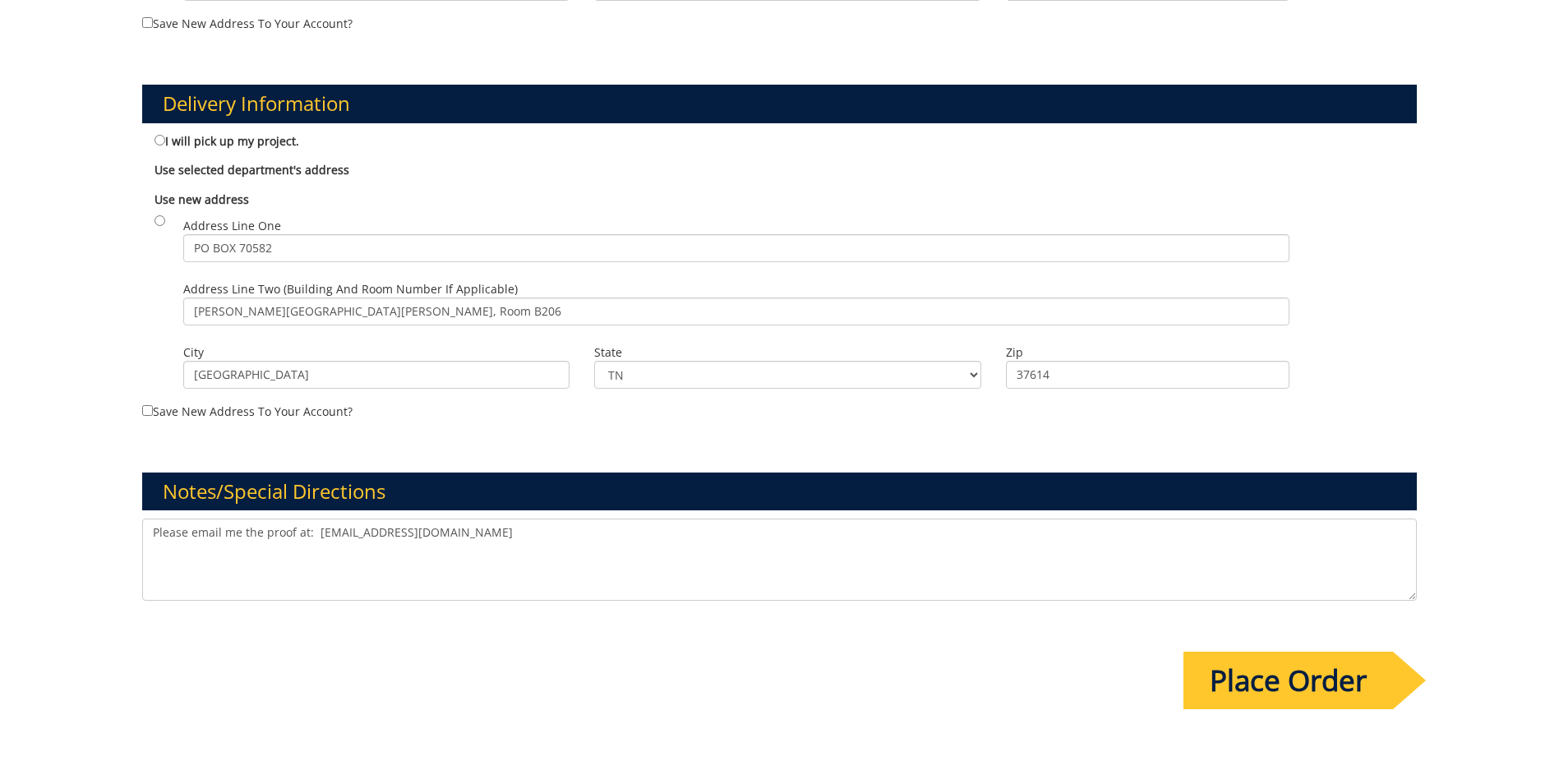
click at [1304, 679] on input "Place Order" at bounding box center [1289, 680] width 210 height 58
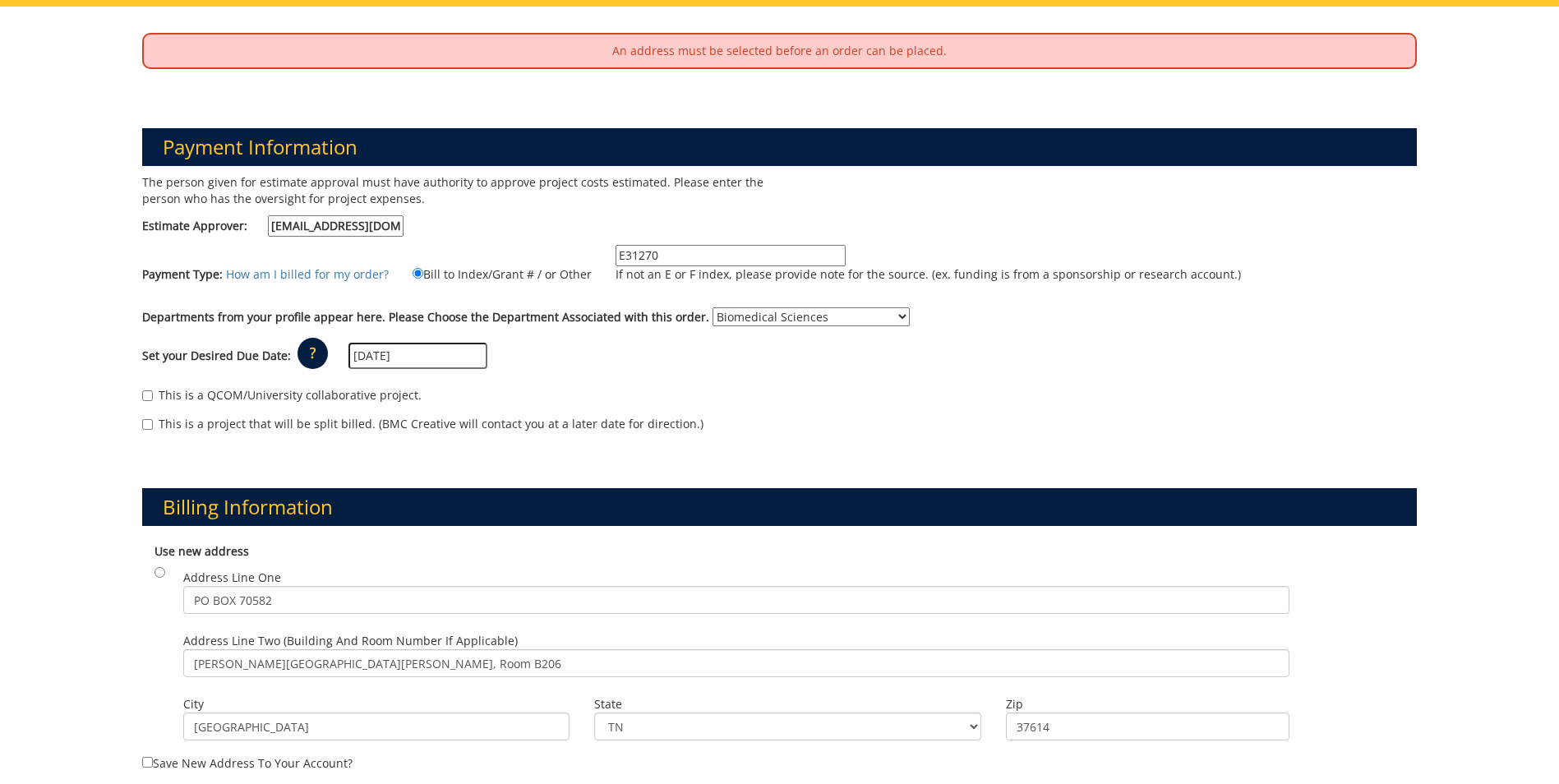
scroll to position [247, 0]
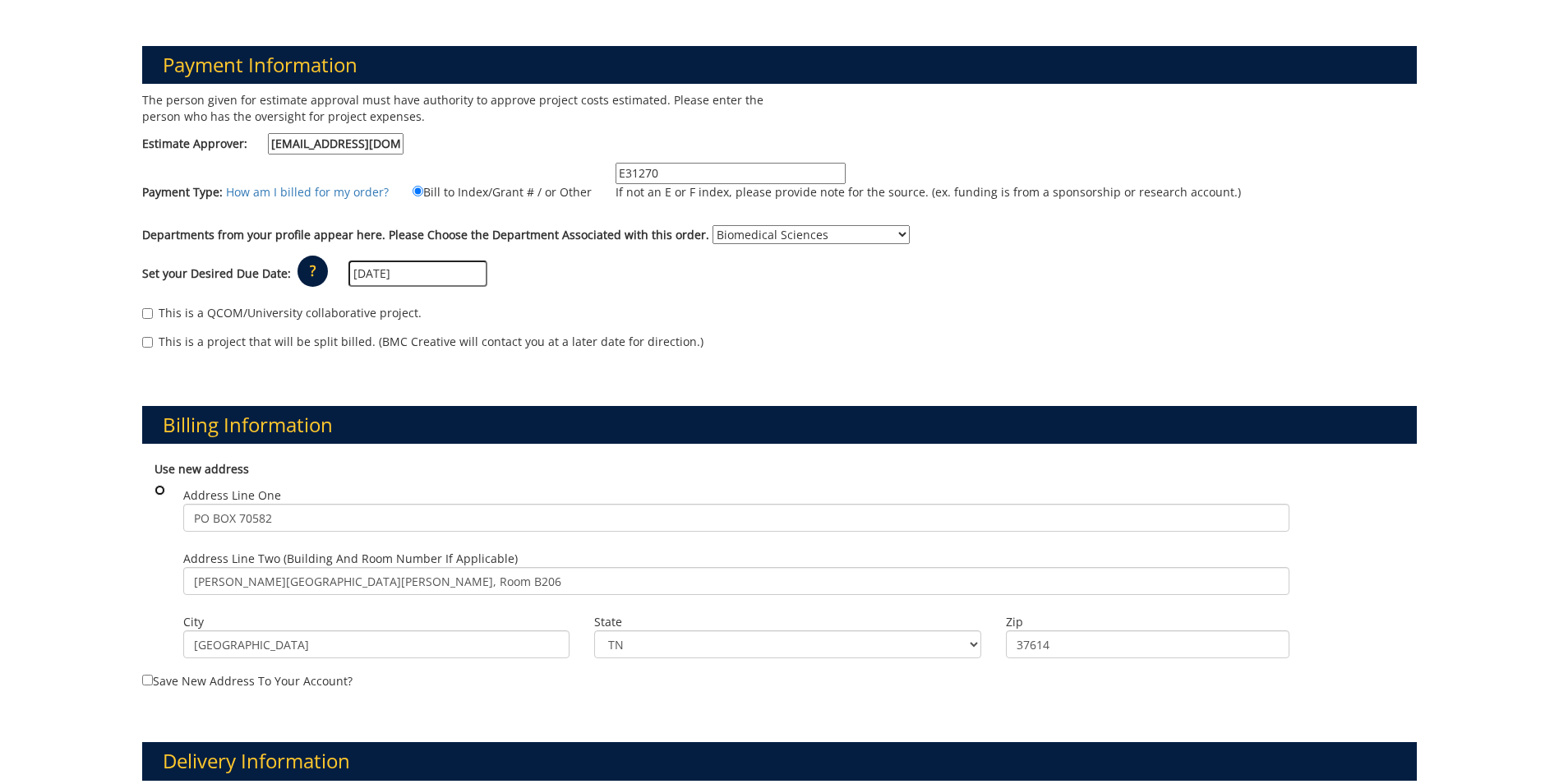
click at [155, 489] on input "radio" at bounding box center [160, 490] width 11 height 11
radio input "true"
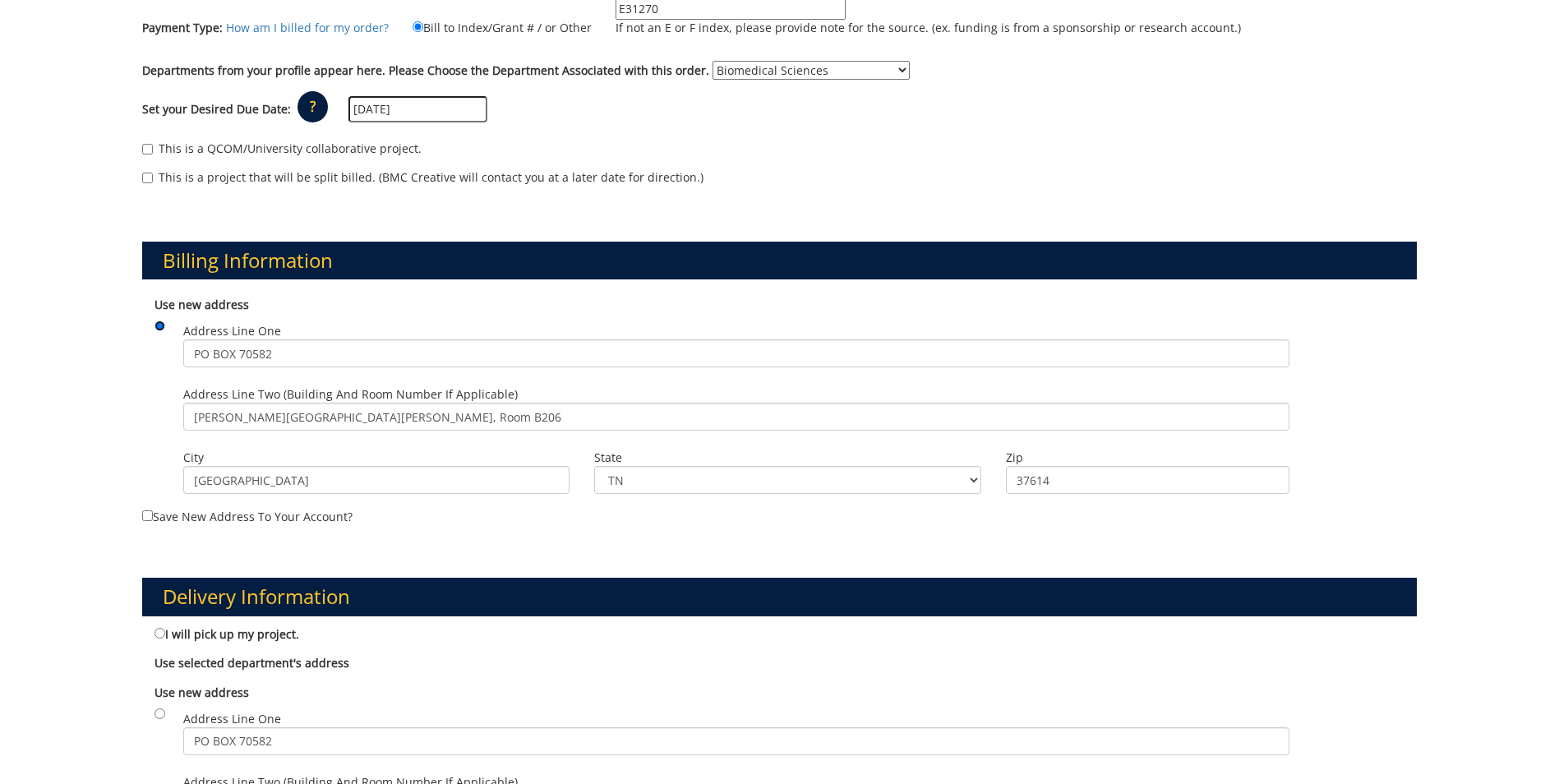
scroll to position [575, 0]
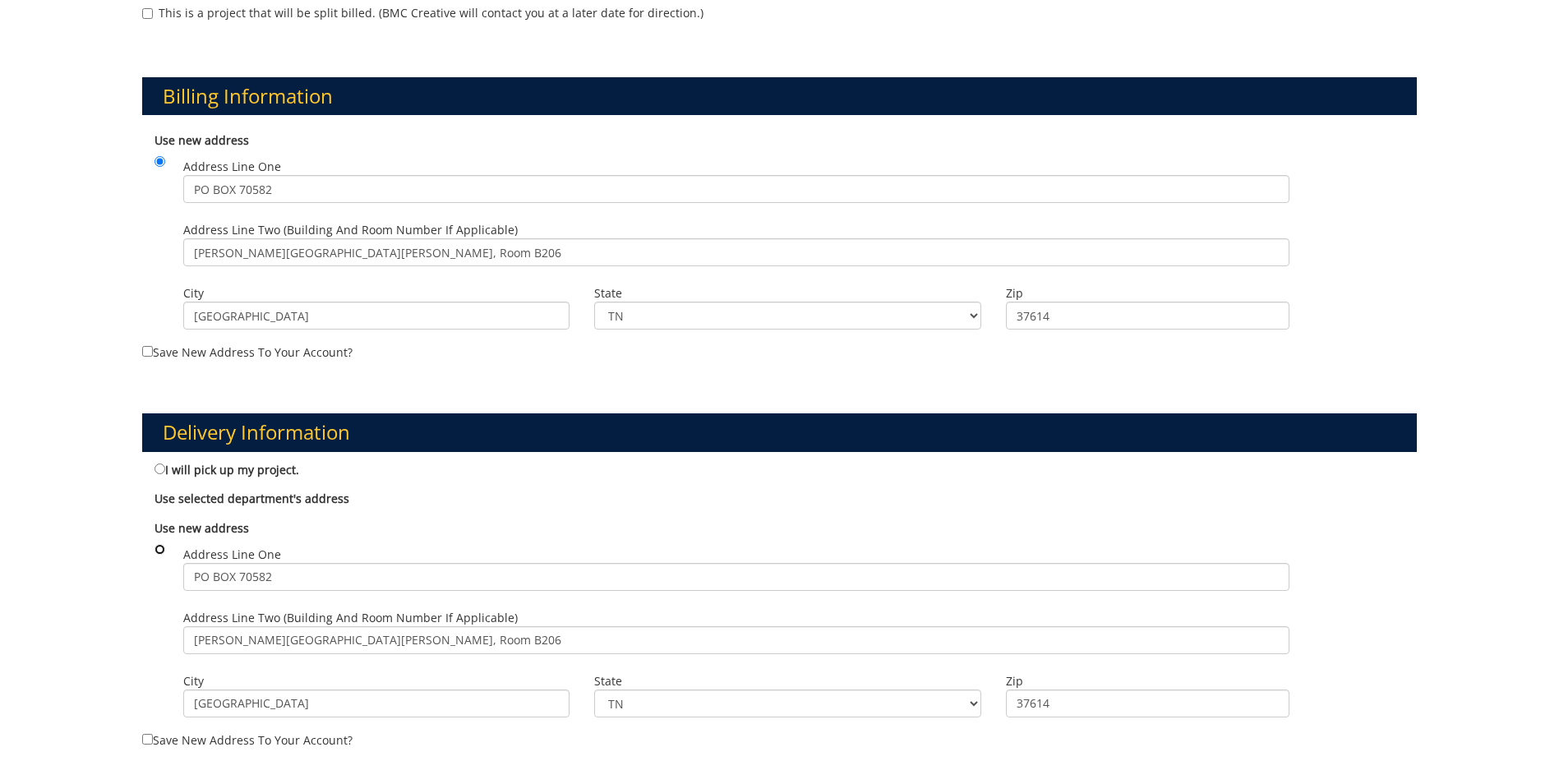
click at [157, 550] on input "radio" at bounding box center [160, 549] width 11 height 11
radio input "true"
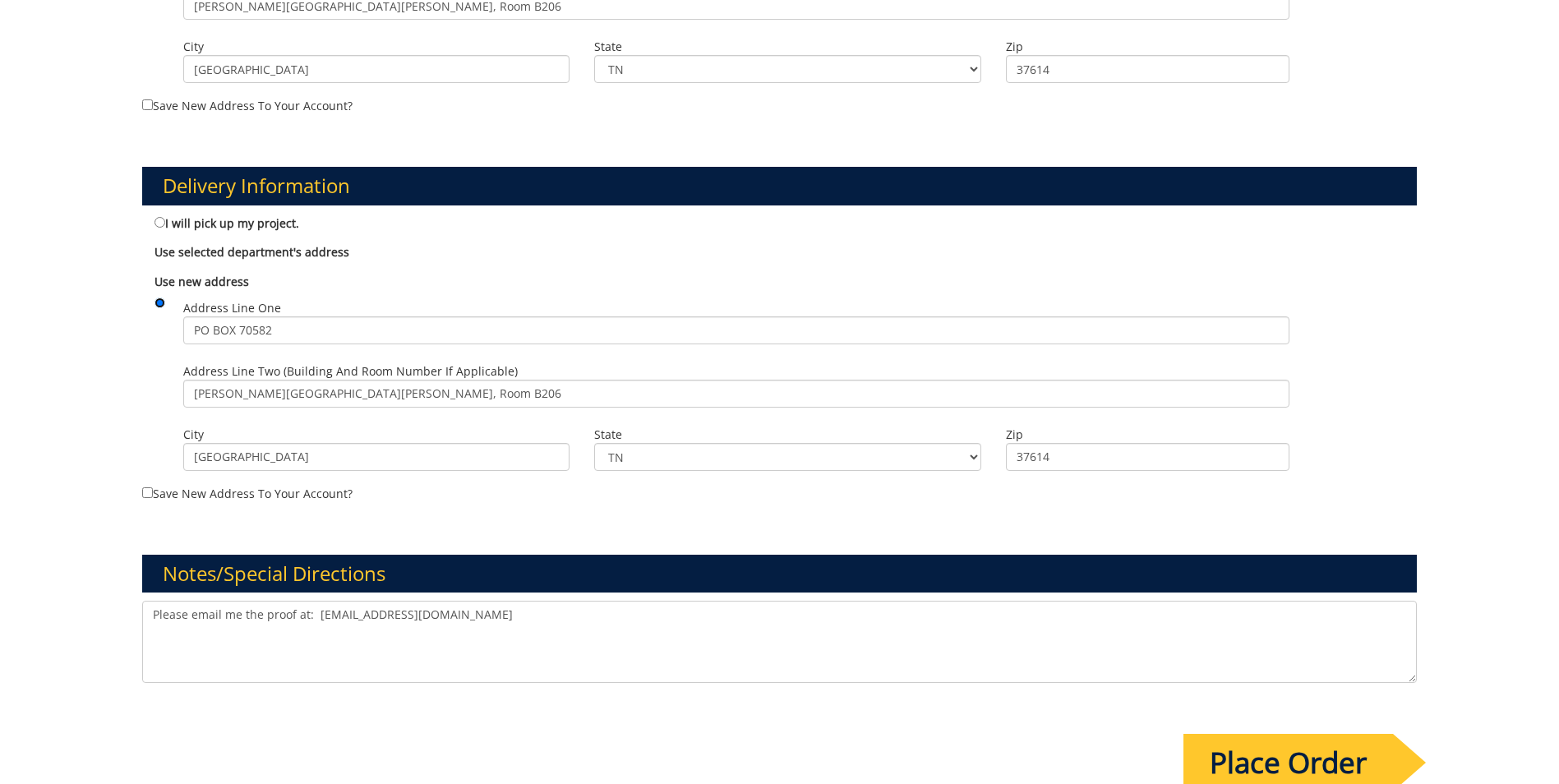
scroll to position [986, 0]
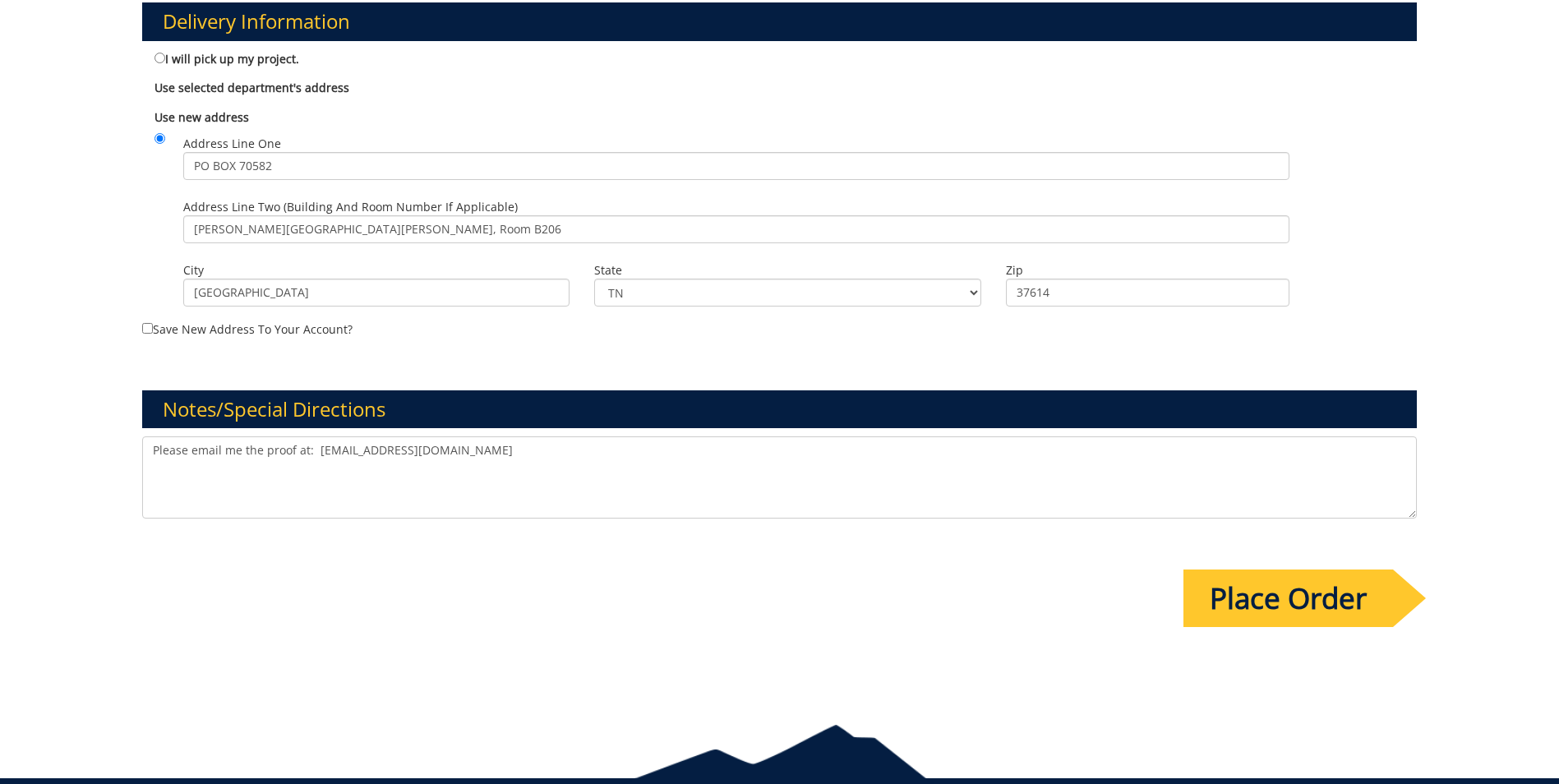
click at [1311, 604] on input "Place Order" at bounding box center [1289, 598] width 210 height 58
